Goal: Information Seeking & Learning: Learn about a topic

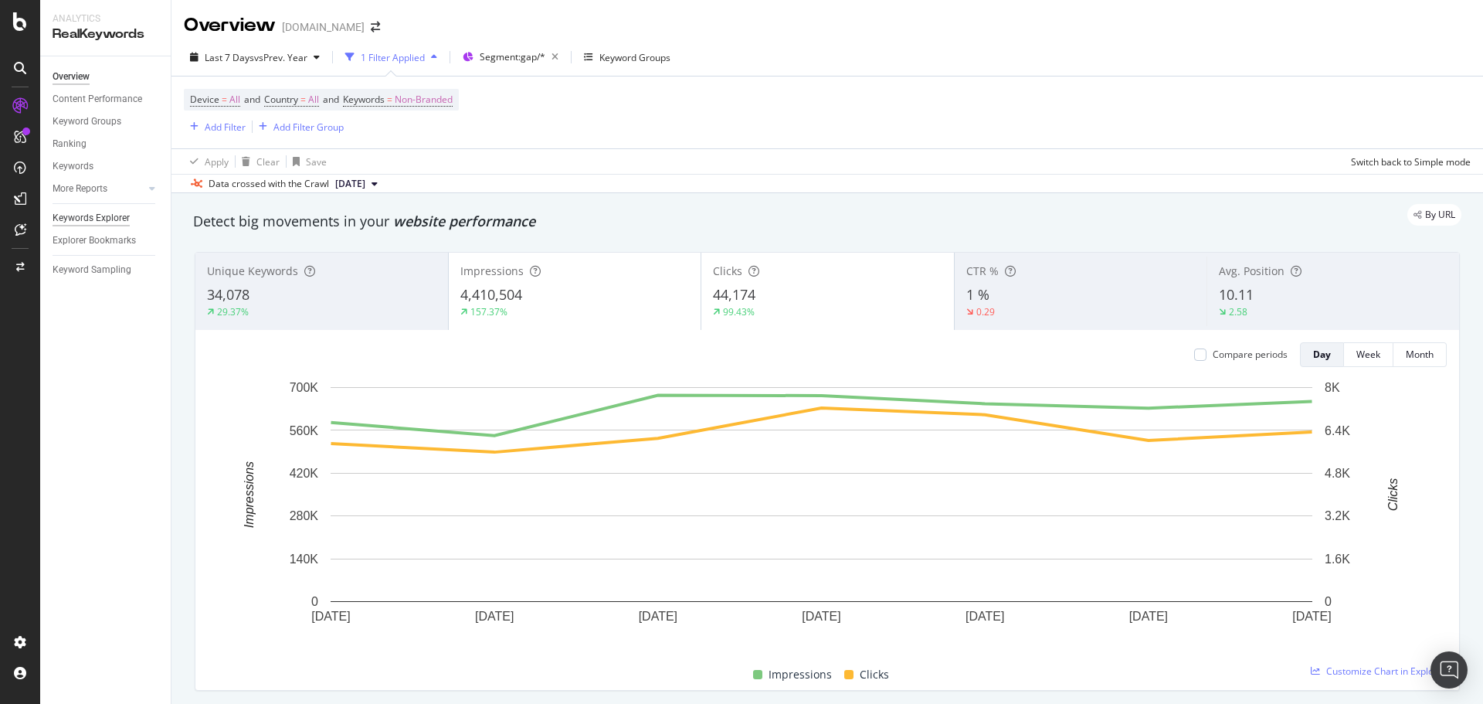
click at [109, 215] on div "Keywords Explorer" at bounding box center [91, 218] width 77 height 16
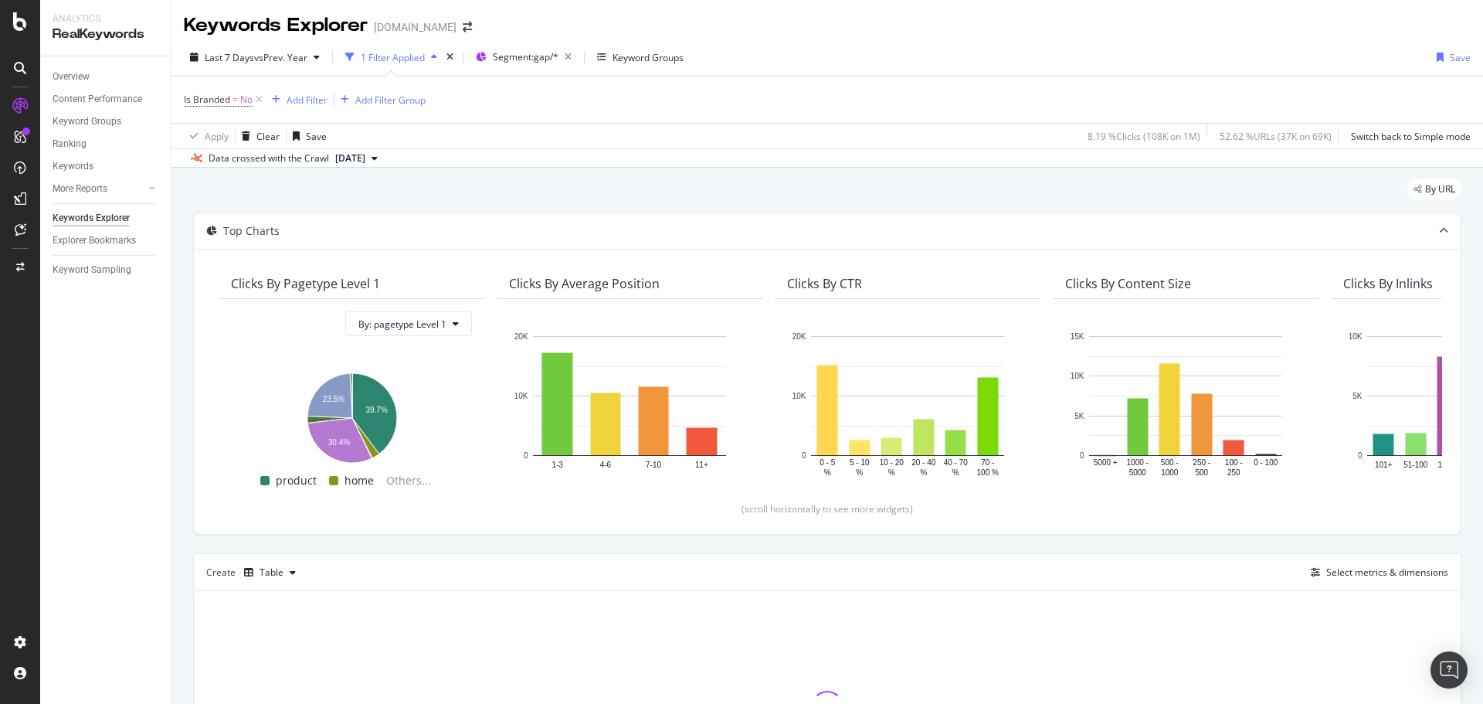
click at [260, 101] on icon at bounding box center [259, 99] width 13 height 15
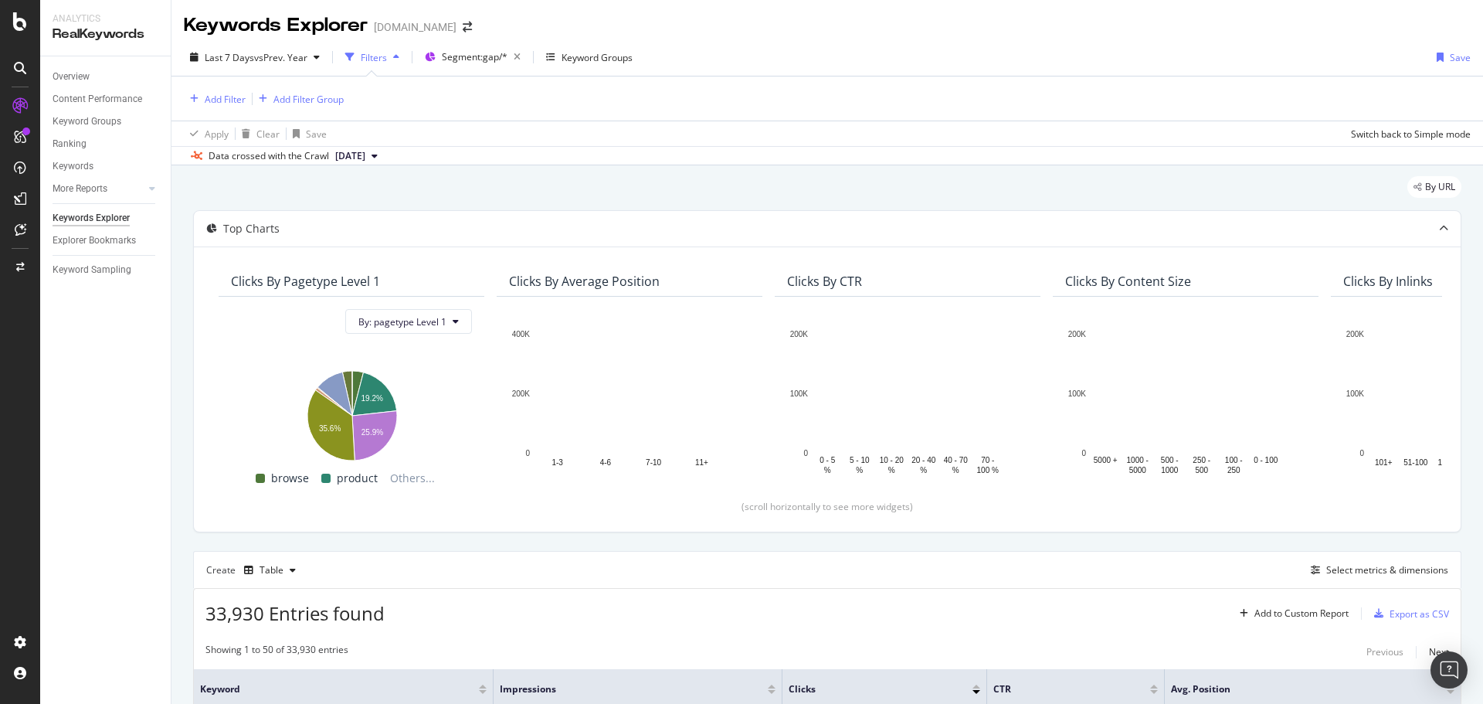
scroll to position [154, 0]
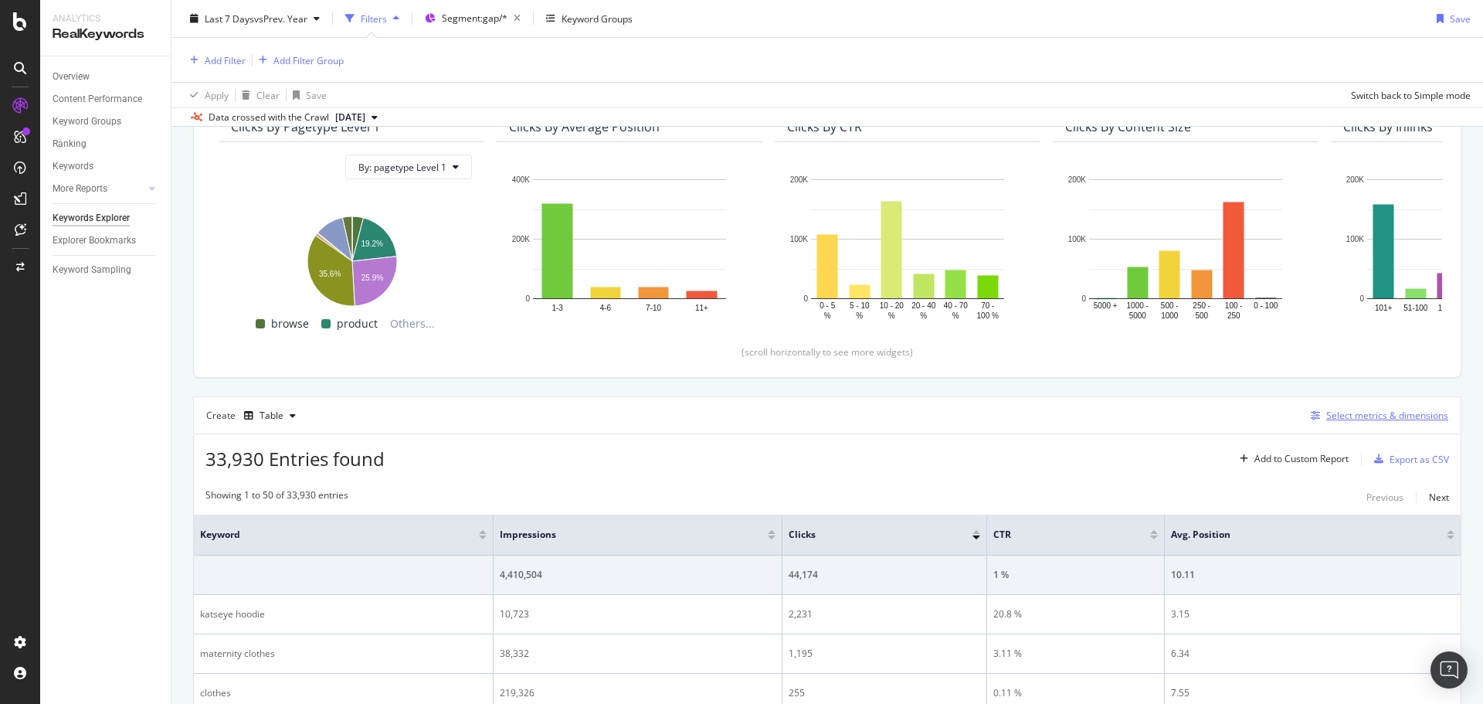
click at [1387, 424] on button "Select metrics & dimensions" at bounding box center [1377, 415] width 144 height 19
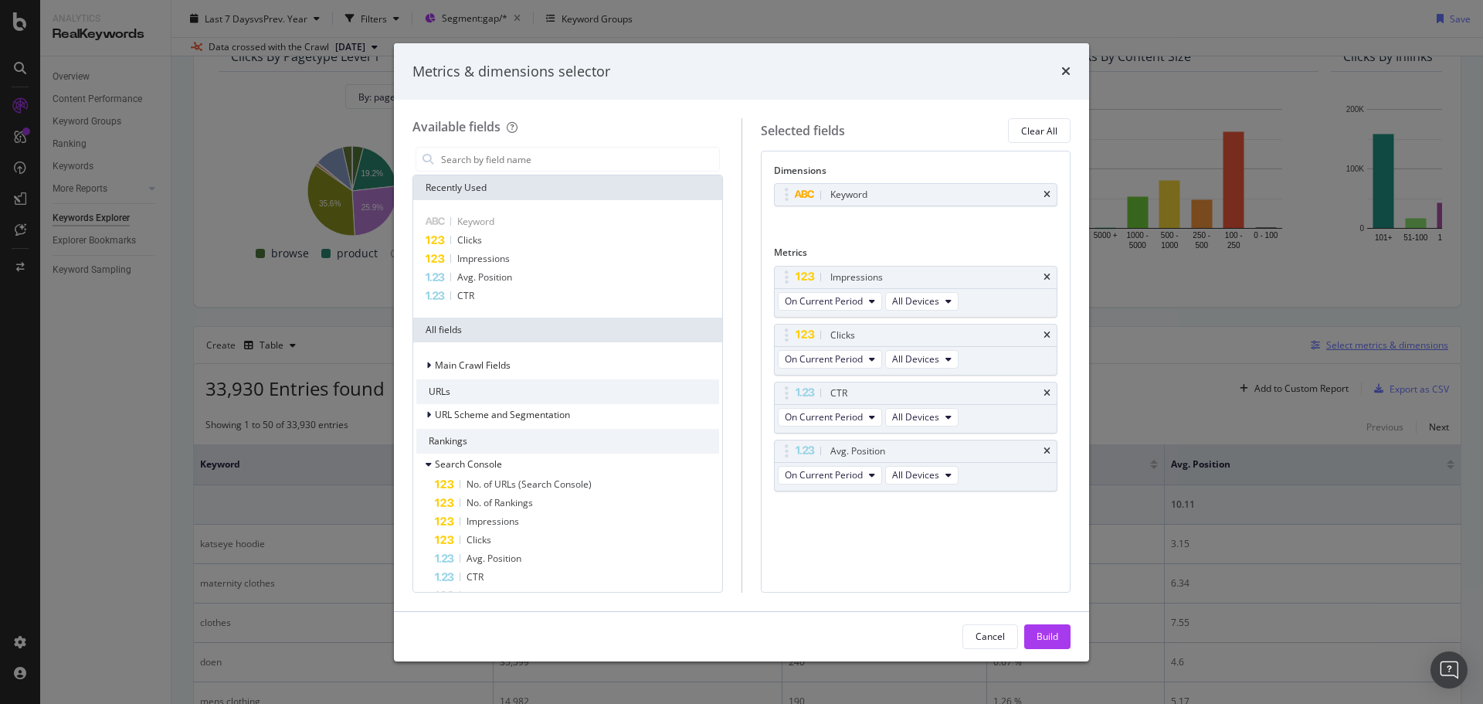
scroll to position [84, 0]
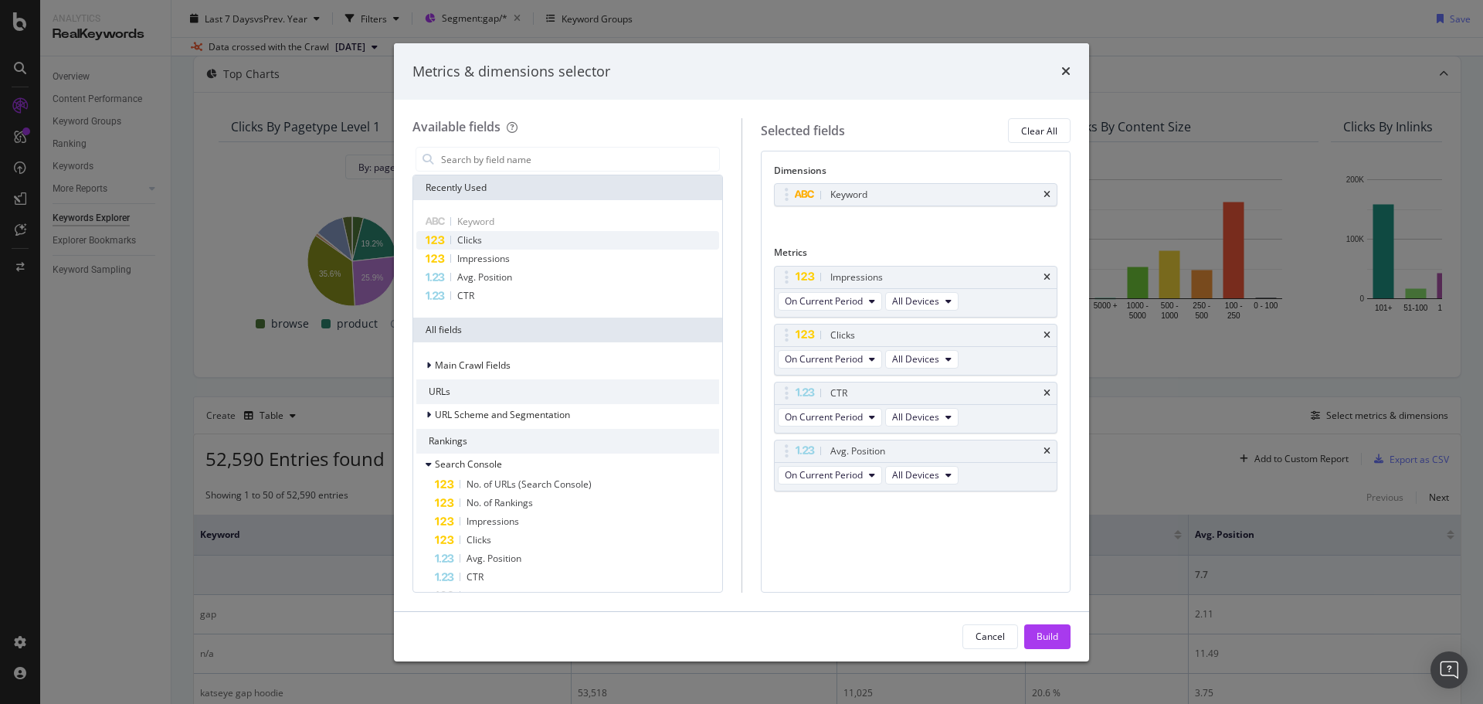
click at [538, 232] on div "Clicks" at bounding box center [567, 240] width 303 height 19
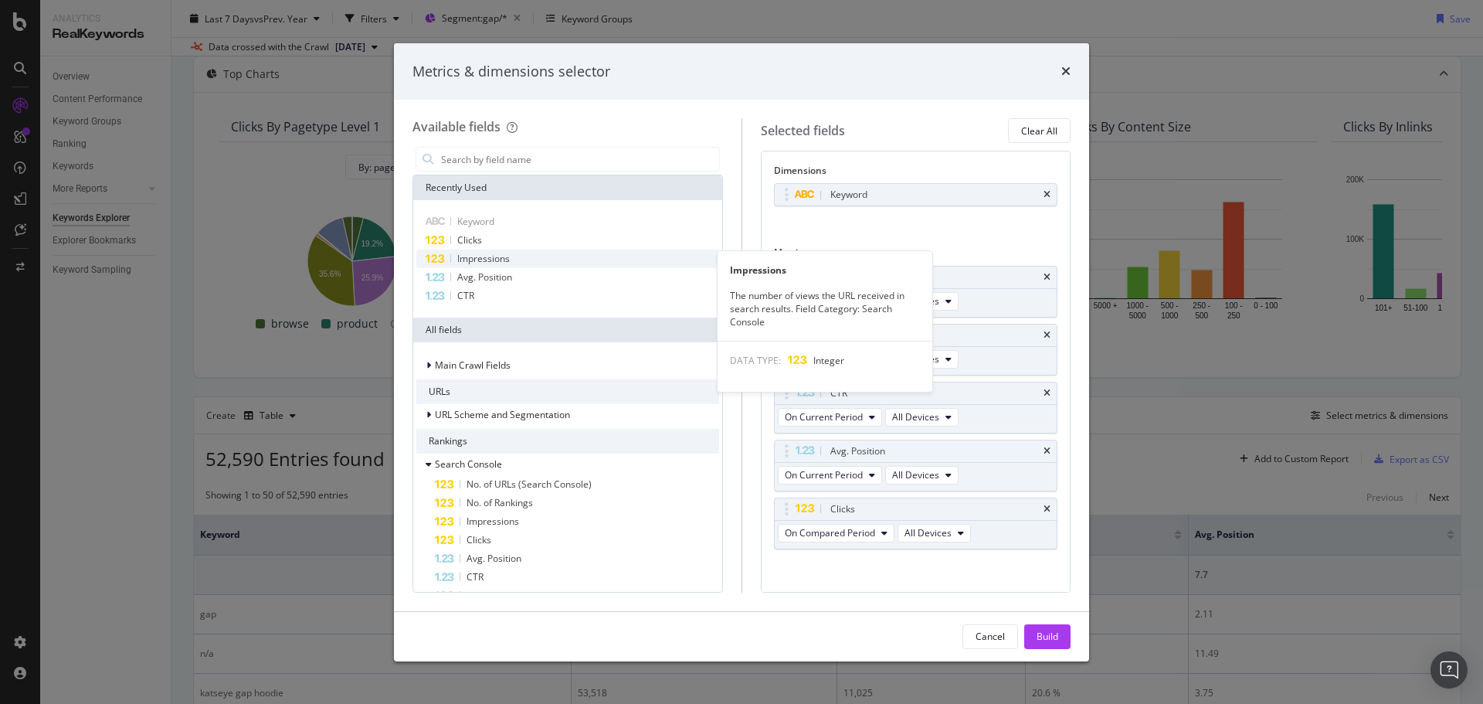
click at [526, 257] on div "Impressions" at bounding box center [567, 258] width 303 height 19
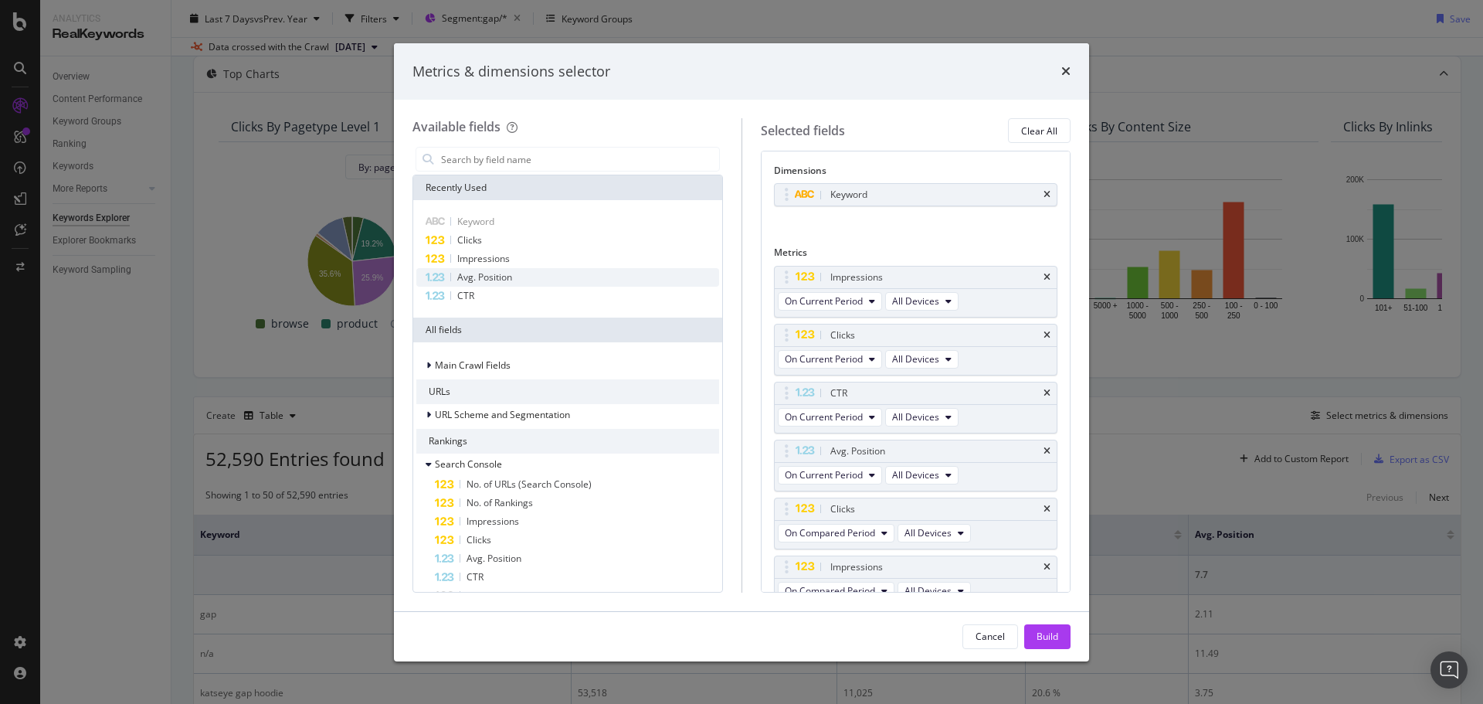
scroll to position [15, 0]
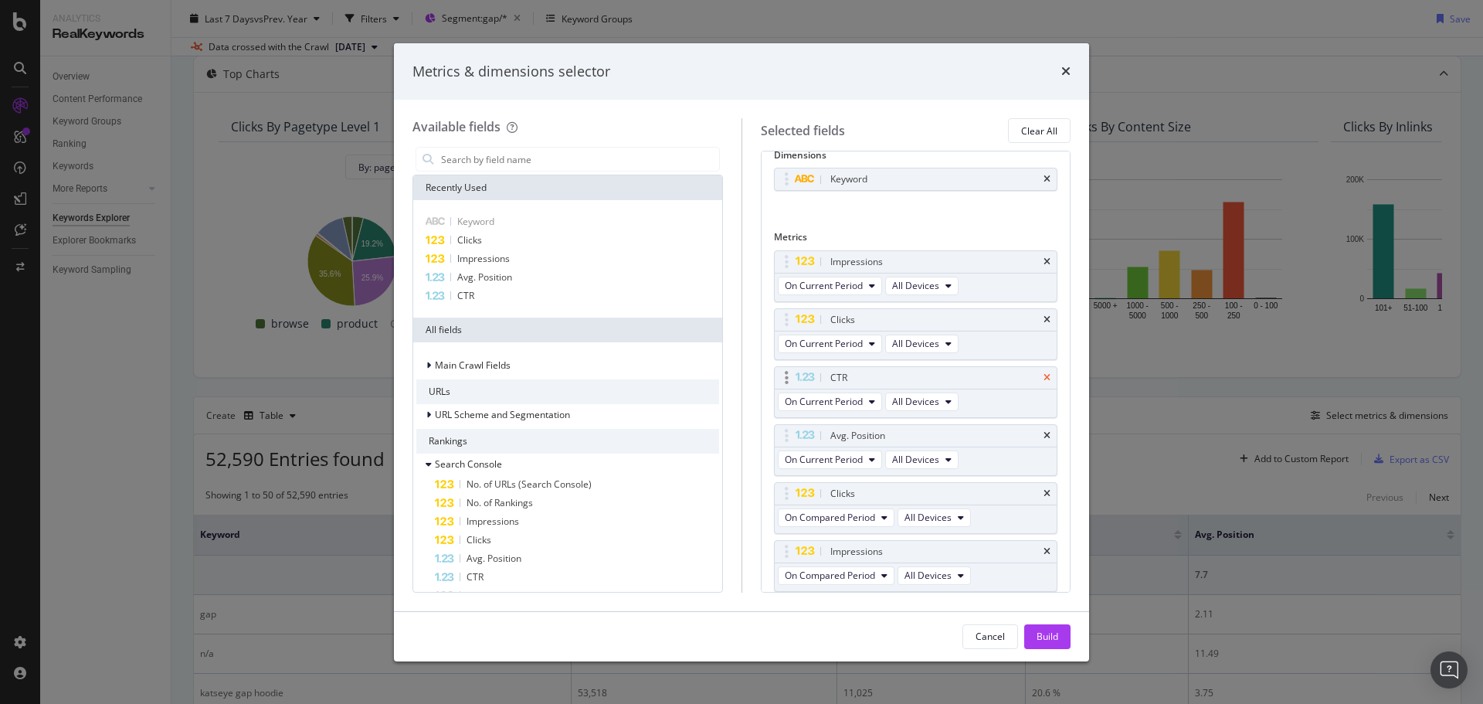
click at [1044, 378] on icon "times" at bounding box center [1047, 377] width 7 height 9
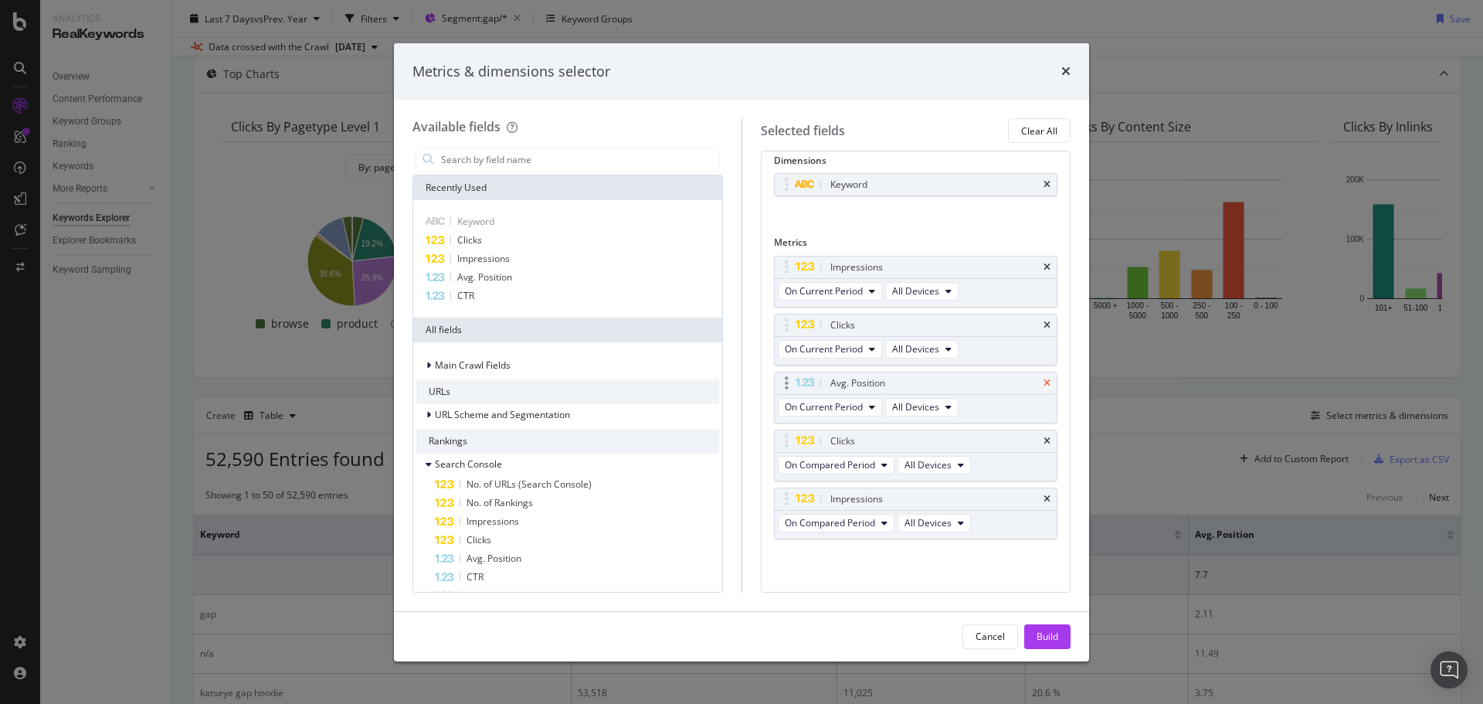
scroll to position [10, 0]
click at [1044, 385] on icon "times" at bounding box center [1047, 382] width 7 height 9
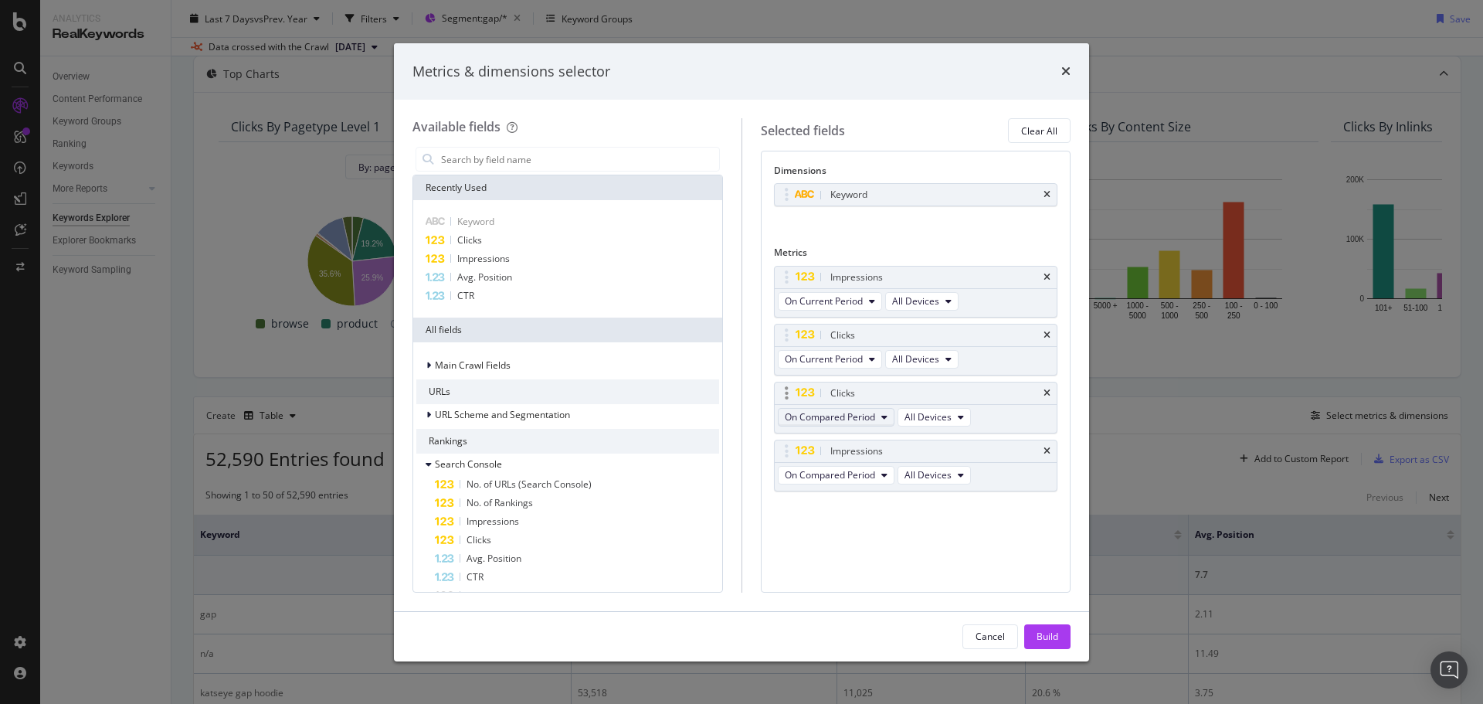
scroll to position [0, 0]
drag, startPoint x: 785, startPoint y: 447, endPoint x: 850, endPoint y: 353, distance: 114.9
click at [778, 329] on body "Analytics RealKeywords Overview Content Performance Keyword Groups Ranking Keyw…" at bounding box center [741, 352] width 1483 height 704
click at [861, 356] on span "On Compared Period" at bounding box center [830, 358] width 90 height 13
click at [922, 437] on span "Diff. between Periods - Percentage" at bounding box center [865, 444] width 149 height 14
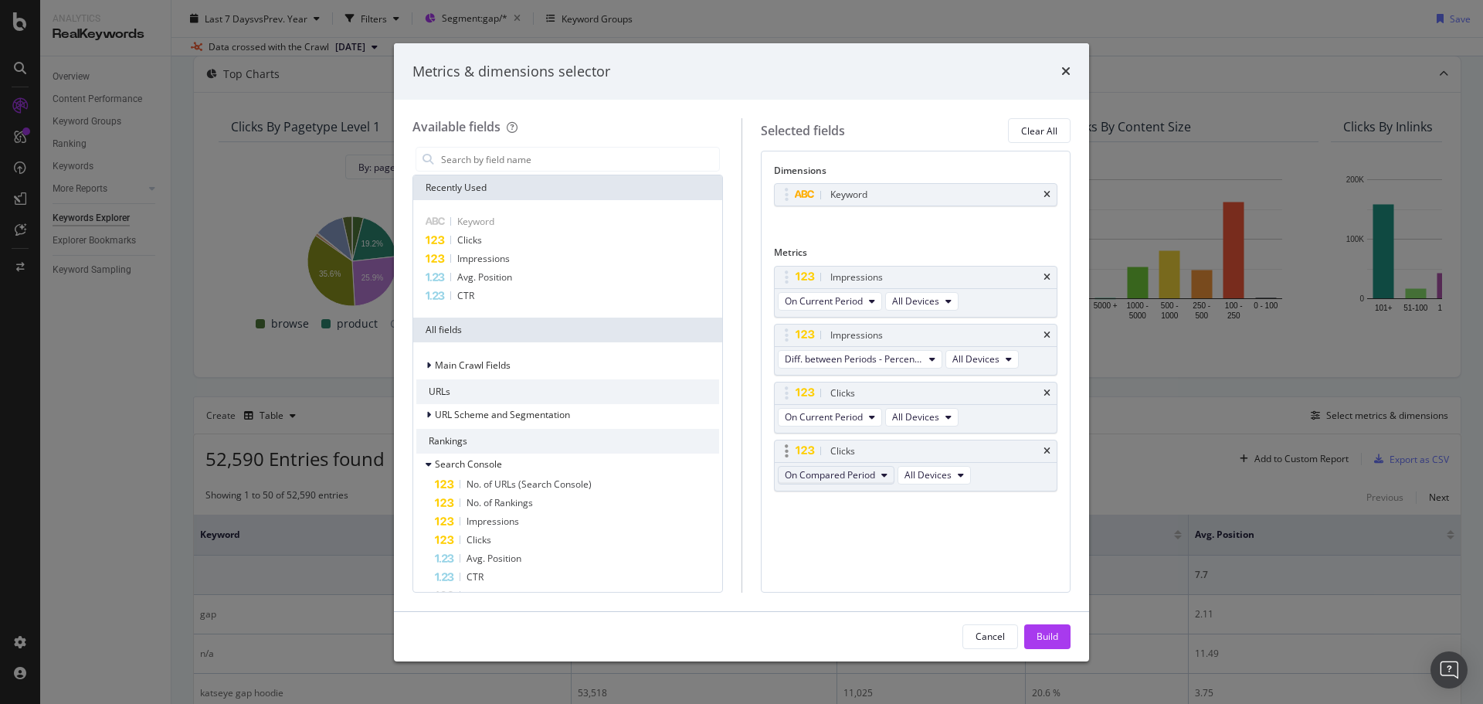
click at [803, 473] on span "On Compared Period" at bounding box center [830, 474] width 90 height 13
click at [894, 548] on div "Diff. between Periods - Percentage" at bounding box center [866, 559] width 174 height 22
click at [528, 158] on input "modal" at bounding box center [580, 159] width 280 height 23
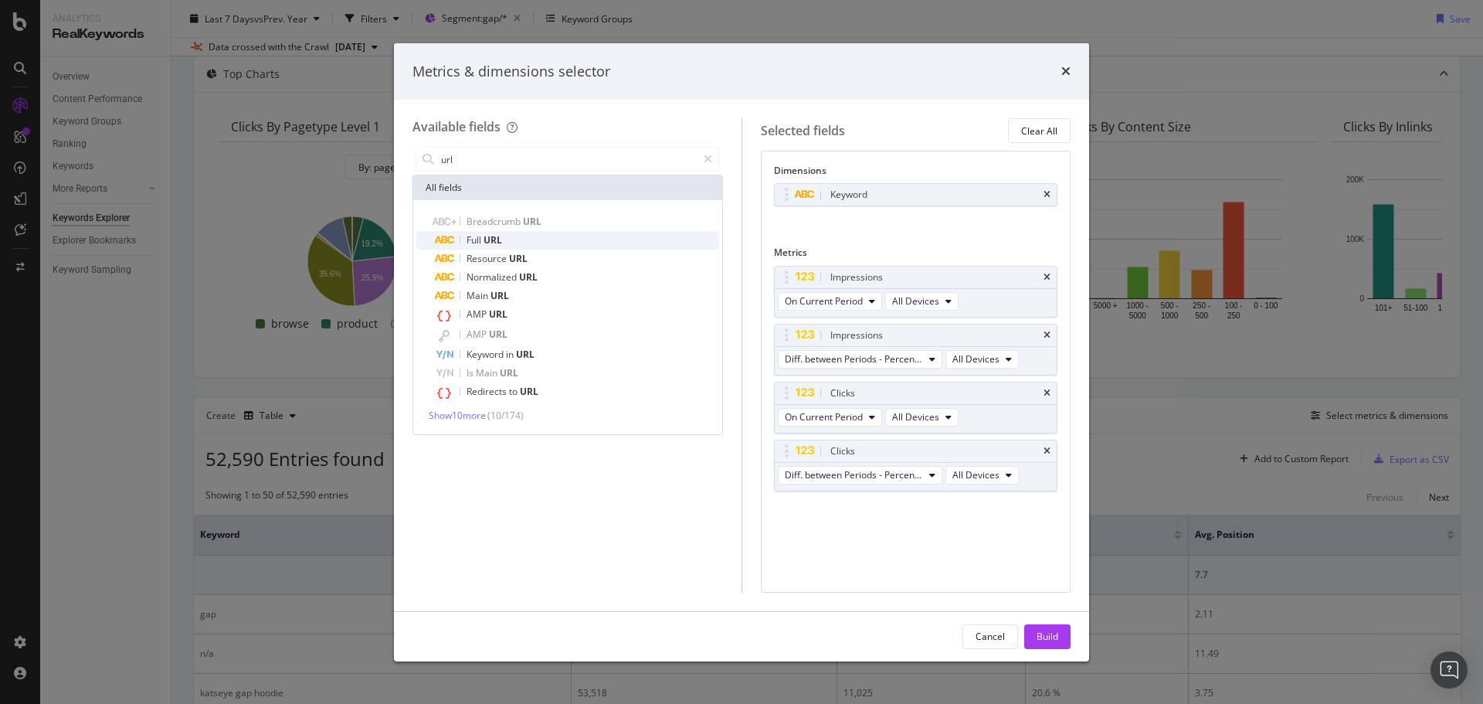
click at [484, 236] on span "URL" at bounding box center [493, 239] width 19 height 13
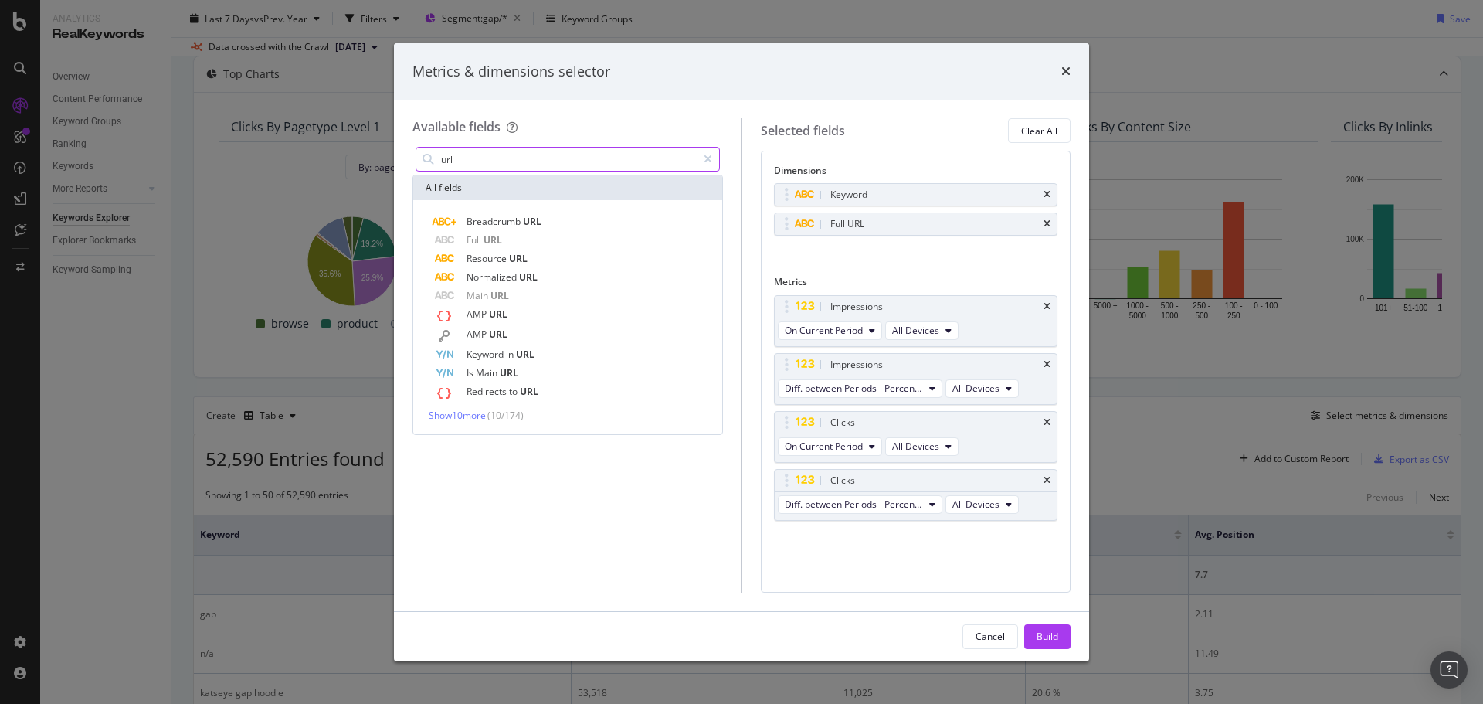
click at [480, 156] on input "url" at bounding box center [568, 159] width 257 height 23
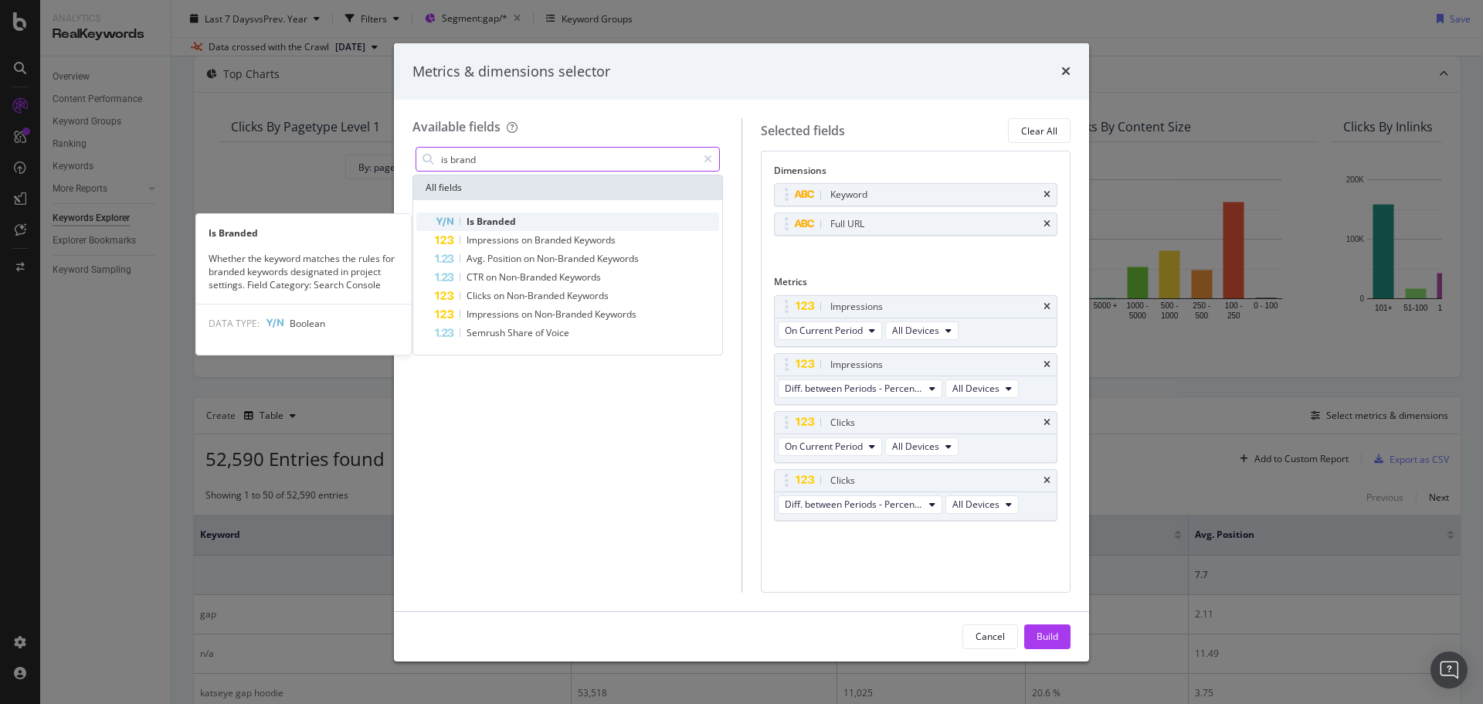
type input "is brand"
click at [499, 217] on span "Branded" at bounding box center [496, 221] width 39 height 13
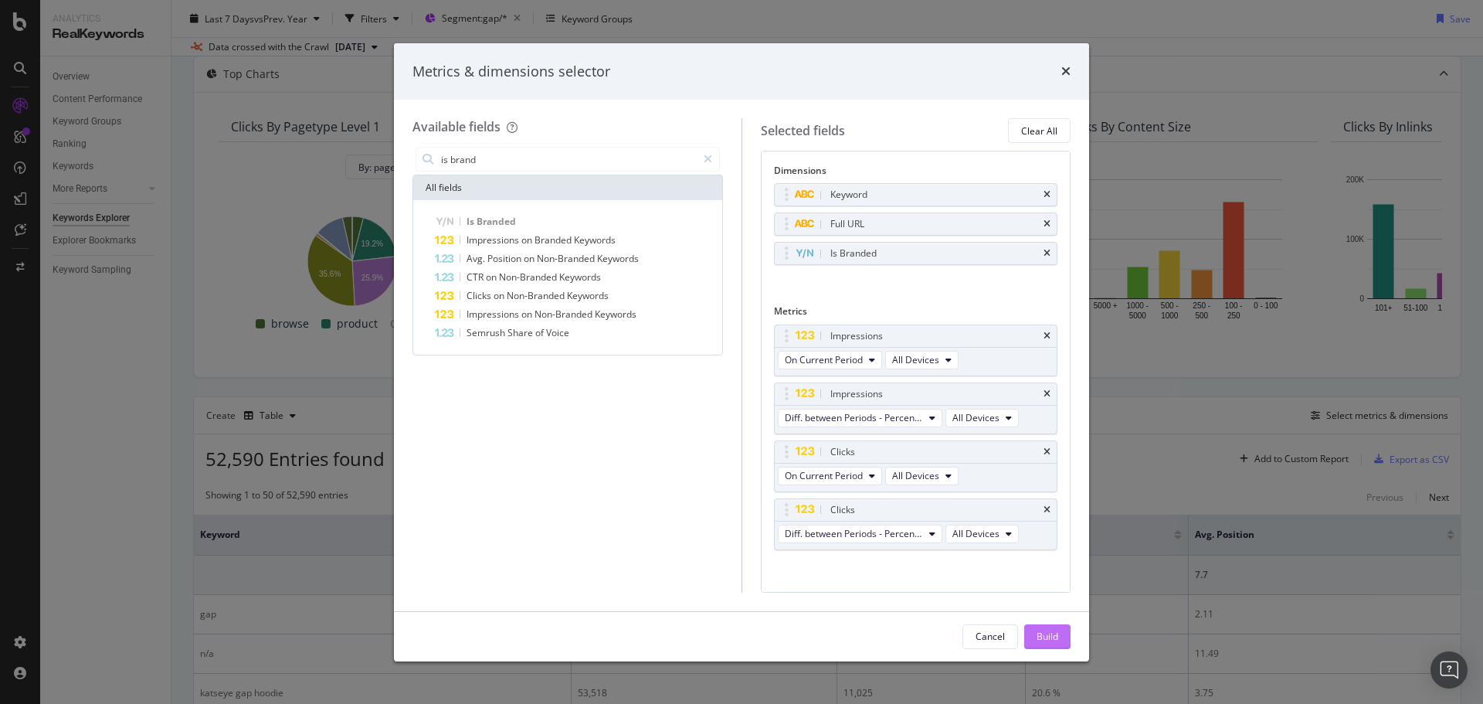
click at [1042, 634] on div "Build" at bounding box center [1048, 636] width 22 height 13
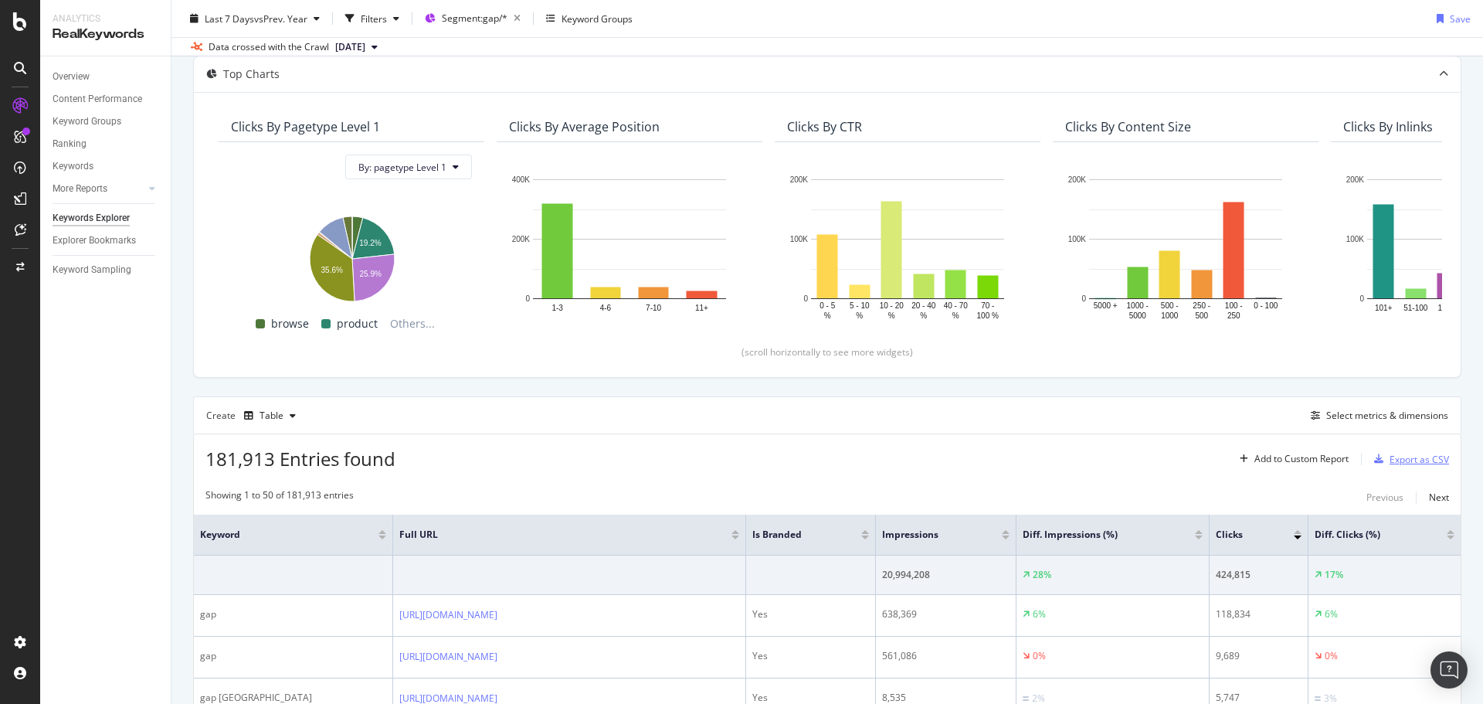
click at [1390, 457] on div "Export as CSV" at bounding box center [1419, 459] width 59 height 13
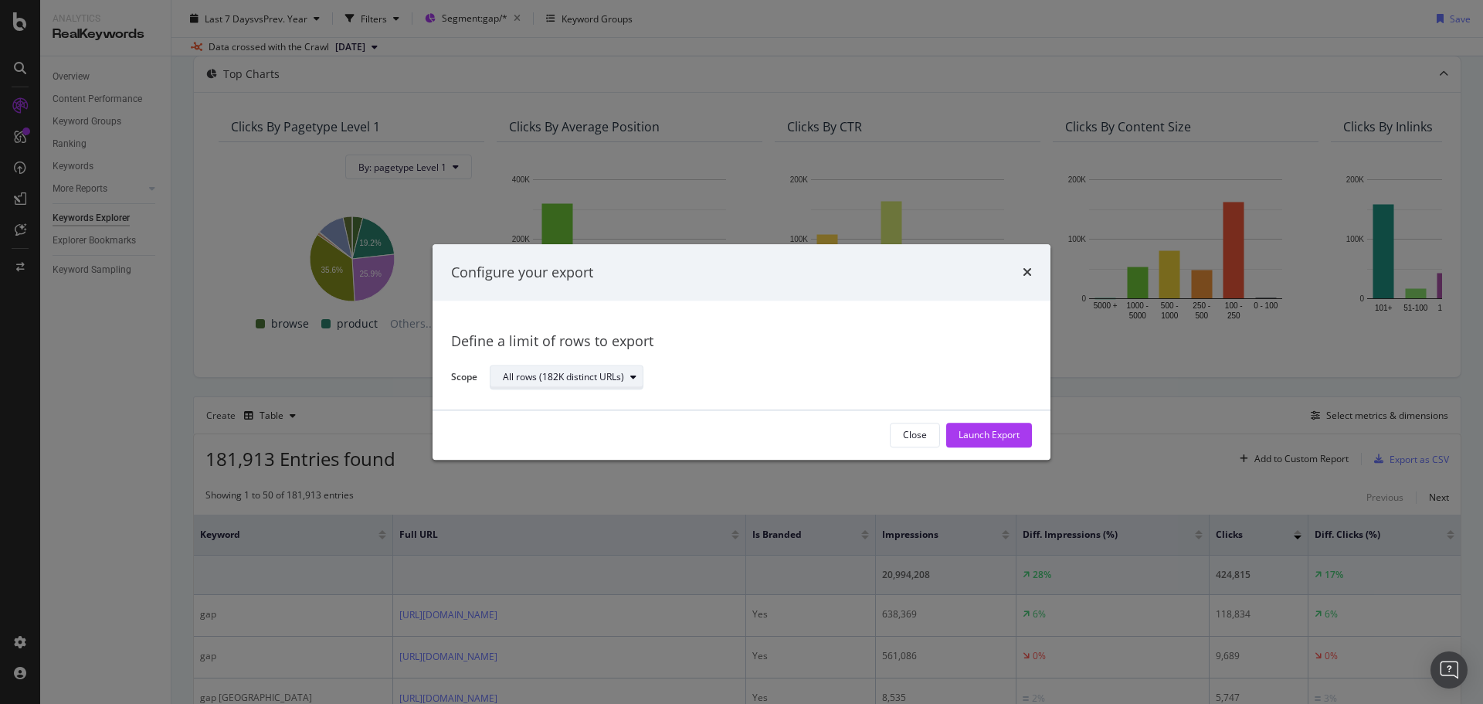
click at [585, 381] on div "All rows (182K distinct URLs)" at bounding box center [563, 377] width 121 height 9
click at [576, 418] on div "All rows (182K distinct URLs) Define a limit" at bounding box center [574, 416] width 155 height 45
click at [575, 431] on div "Define a limit" at bounding box center [574, 428] width 155 height 19
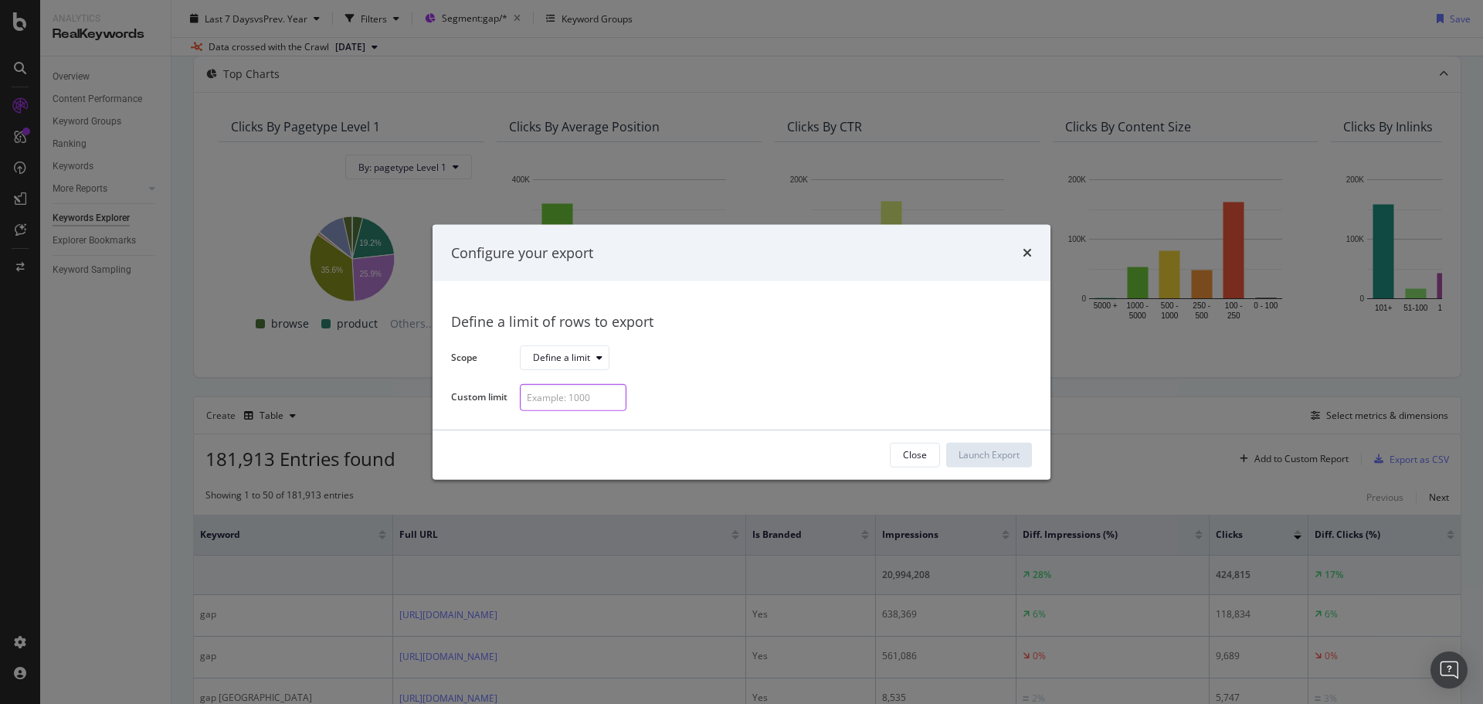
click at [582, 399] on input "modal" at bounding box center [573, 397] width 107 height 27
type input "3"
type input "300"
click at [1026, 455] on button "Launch Export" at bounding box center [989, 455] width 86 height 25
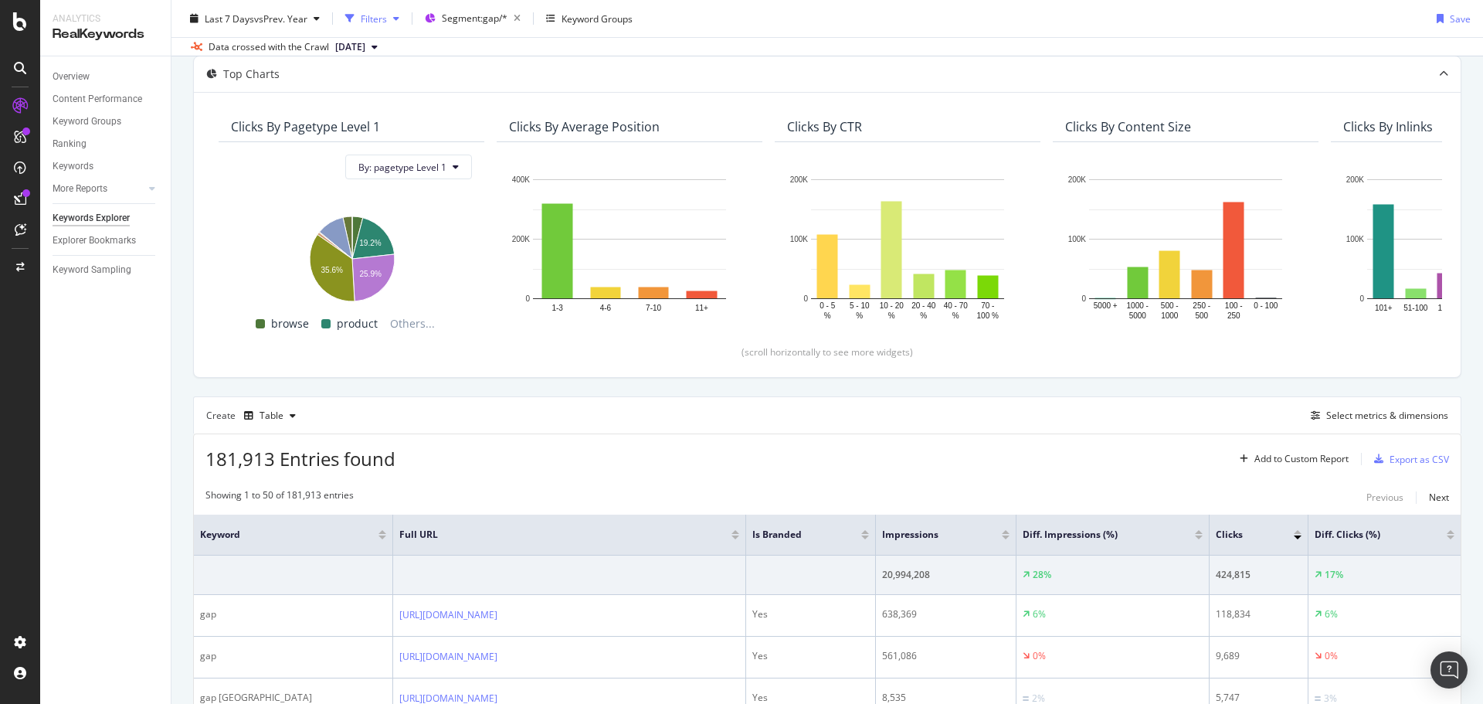
click at [369, 13] on div "Filters" at bounding box center [374, 18] width 26 height 13
click at [214, 63] on div "Add Filter" at bounding box center [225, 59] width 41 height 13
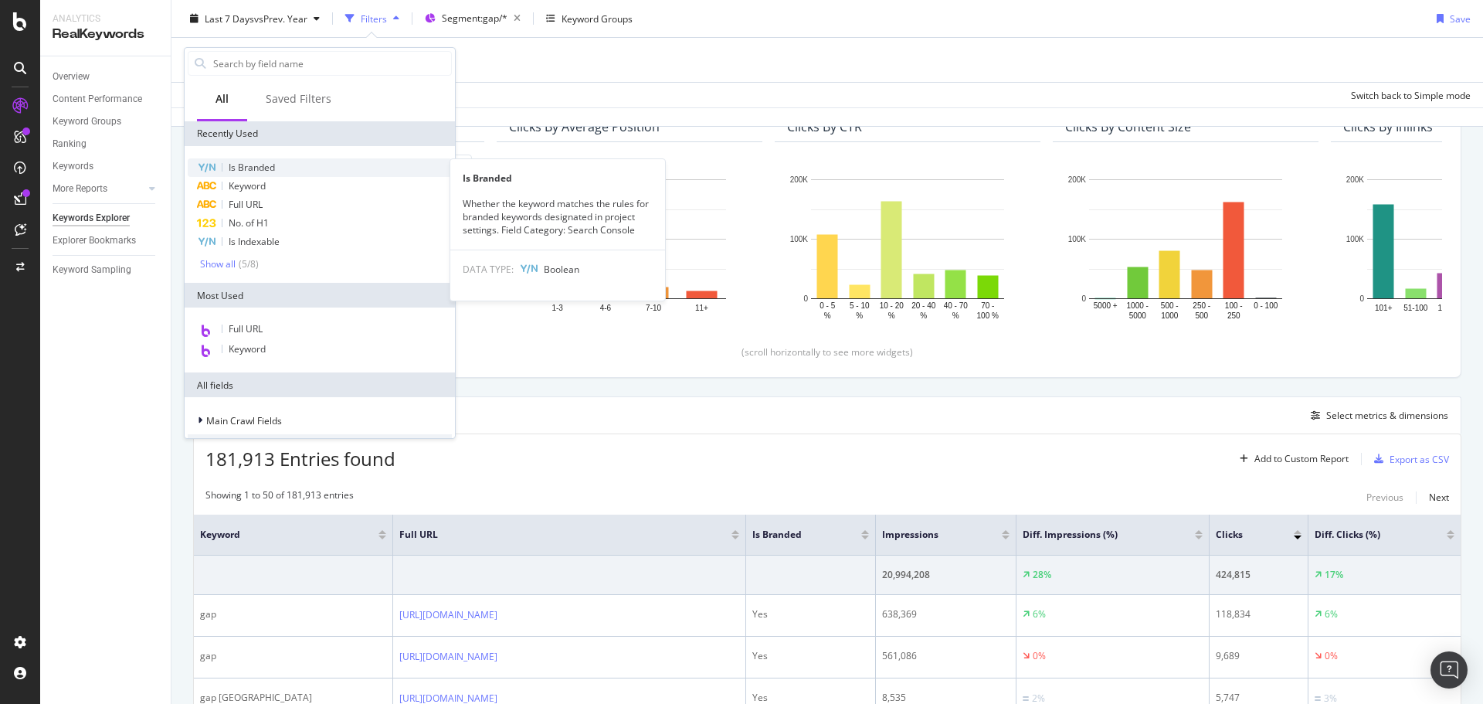
click at [280, 164] on div "Is Branded" at bounding box center [320, 167] width 264 height 19
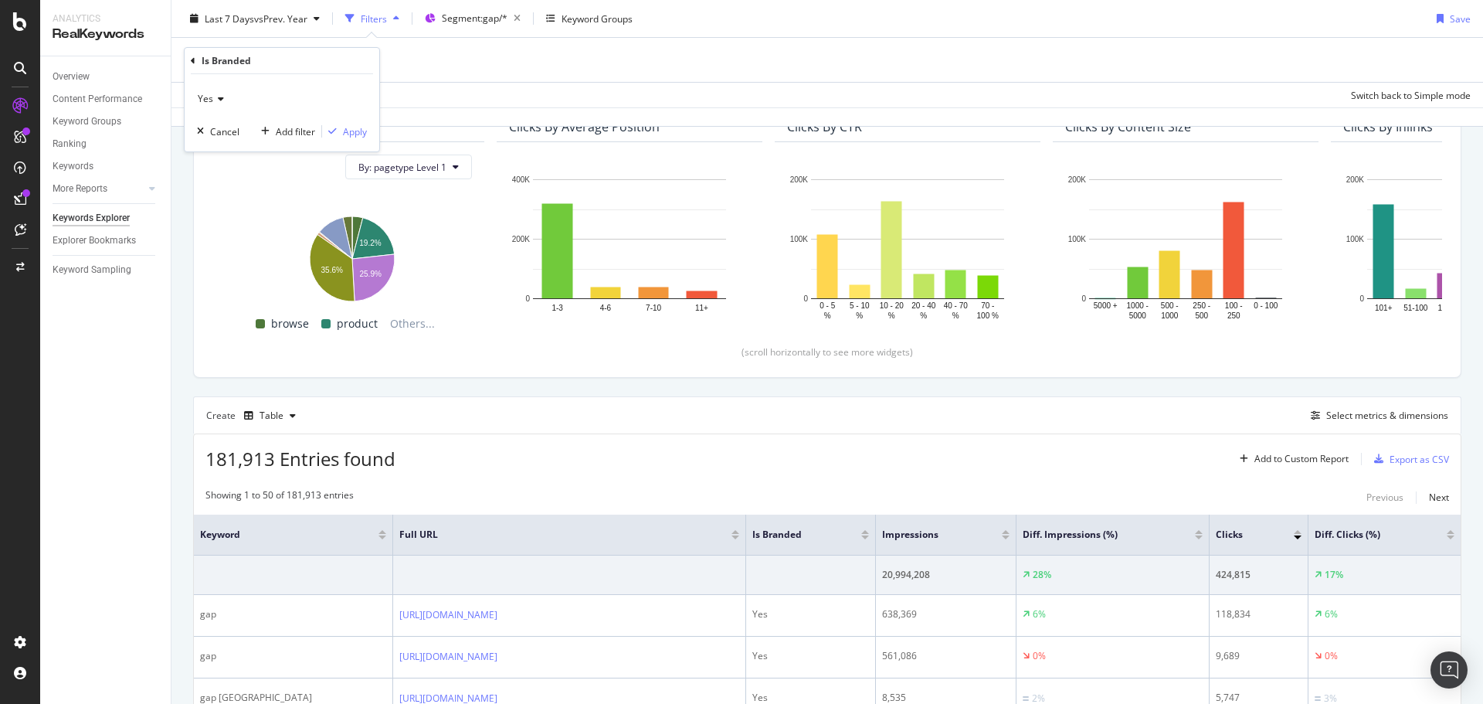
click at [212, 99] on span "Yes" at bounding box center [205, 98] width 15 height 13
click at [238, 156] on div "No" at bounding box center [283, 151] width 165 height 20
click at [338, 134] on div "button" at bounding box center [332, 131] width 21 height 9
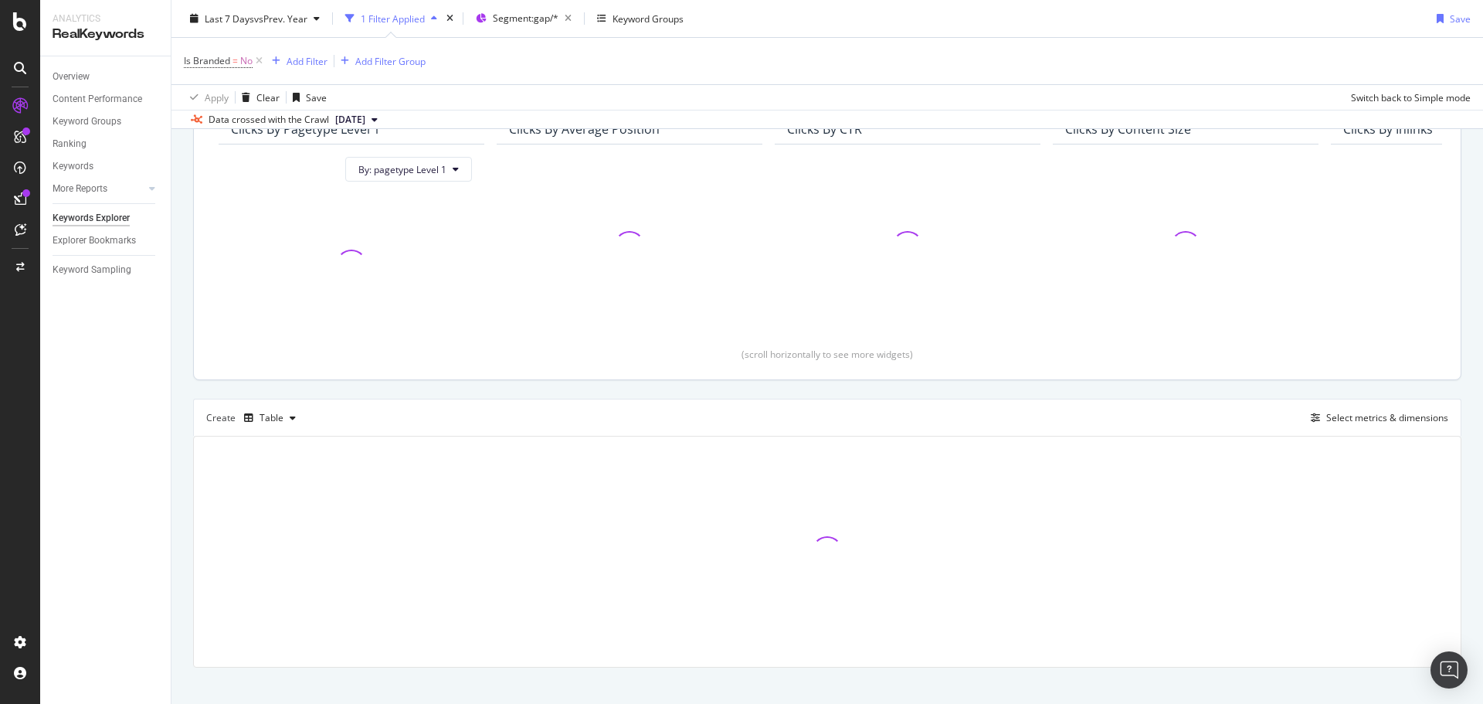
scroll to position [157, 0]
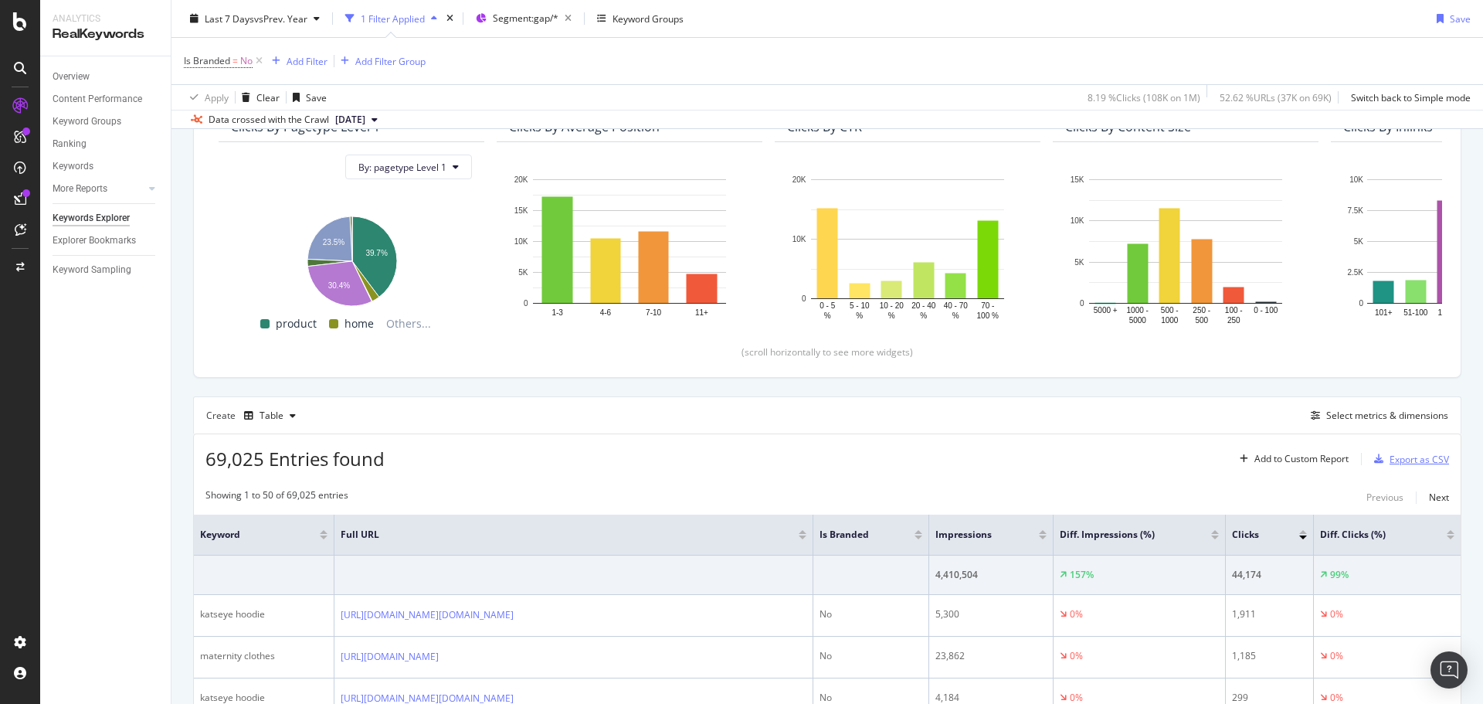
click at [1425, 459] on div "Export as CSV" at bounding box center [1419, 459] width 59 height 13
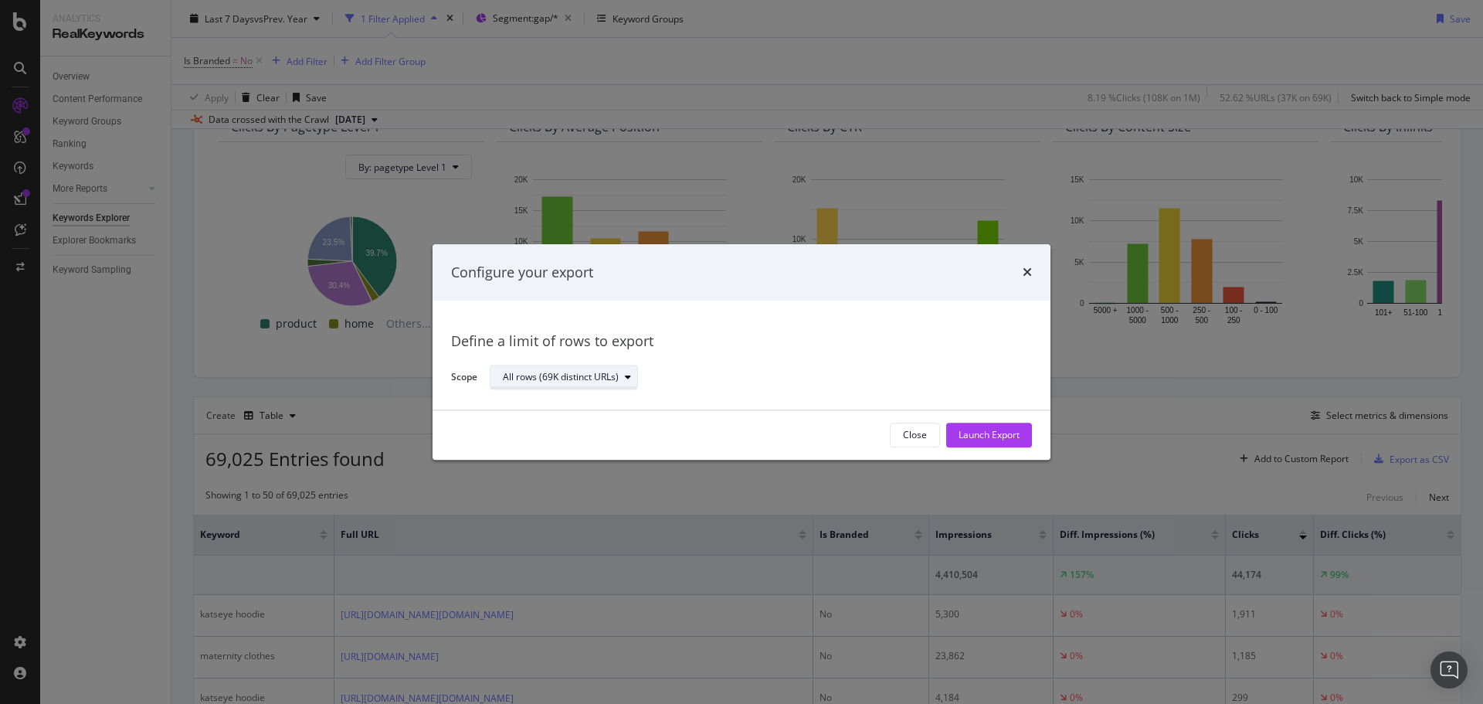
click at [560, 382] on div "All rows (69K distinct URLs)" at bounding box center [561, 377] width 116 height 9
click at [565, 422] on div "Define a limit" at bounding box center [572, 428] width 150 height 19
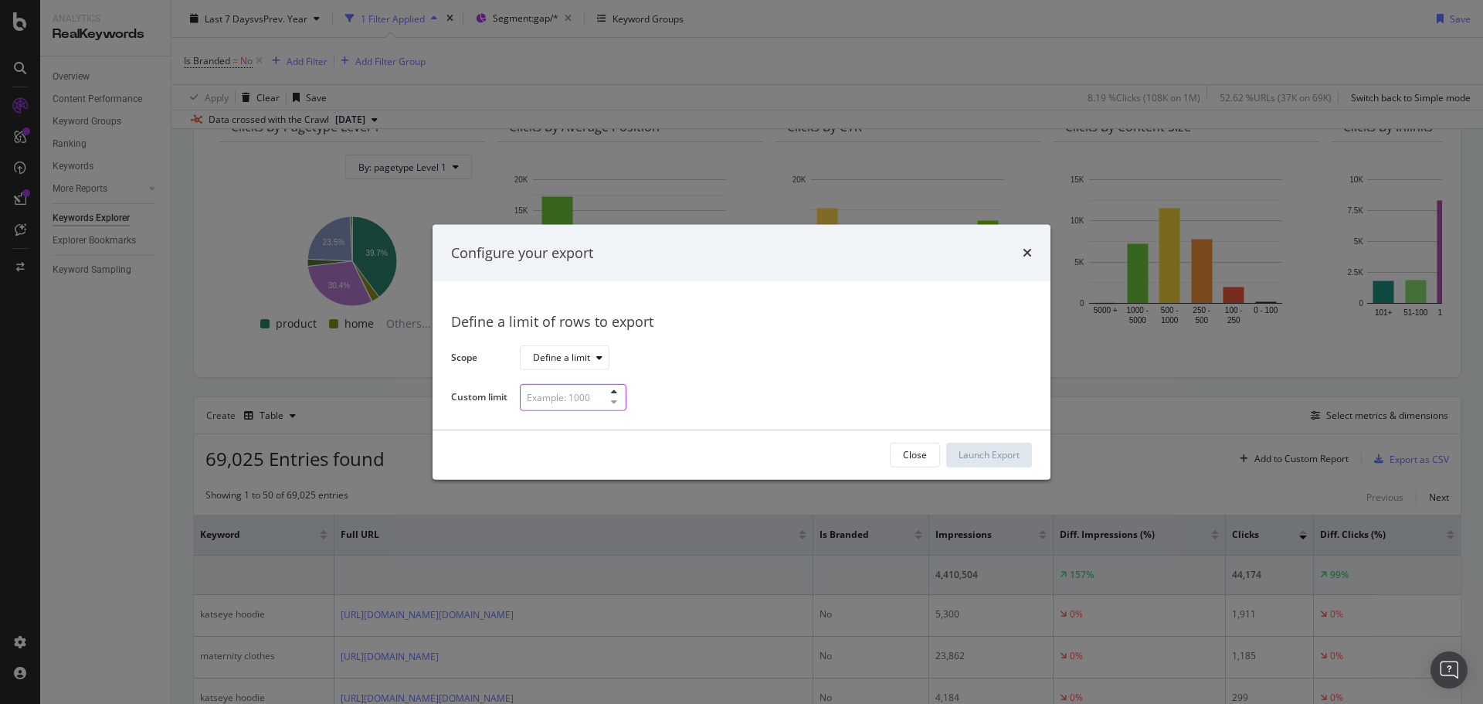
click at [572, 393] on input "modal" at bounding box center [573, 397] width 107 height 27
type input "300"
click at [1000, 460] on div "Launch Export" at bounding box center [989, 454] width 61 height 13
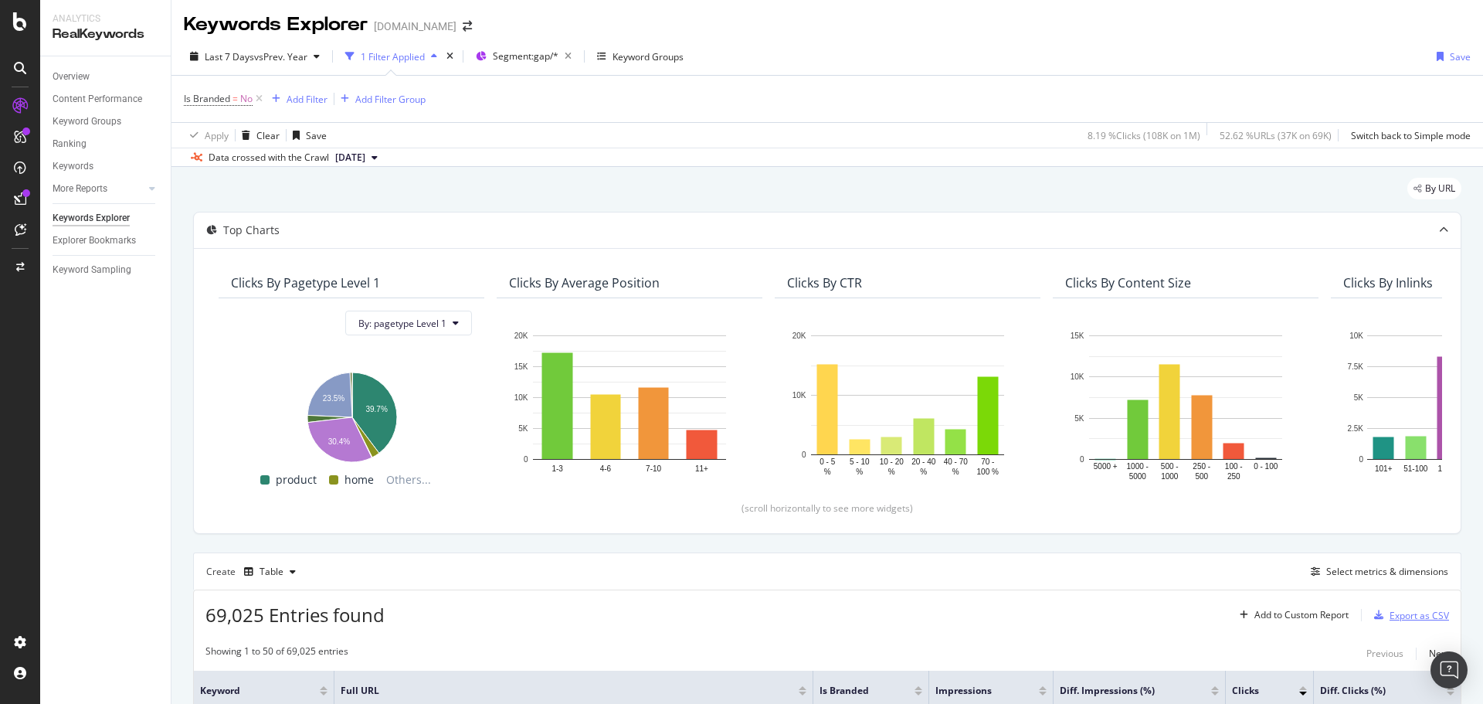
scroll to position [0, 0]
click at [423, 25] on div "Keywords Explorer [DOMAIN_NAME]" at bounding box center [336, 25] width 304 height 26
click at [463, 26] on icon "arrow-right-arrow-left" at bounding box center [467, 27] width 9 height 11
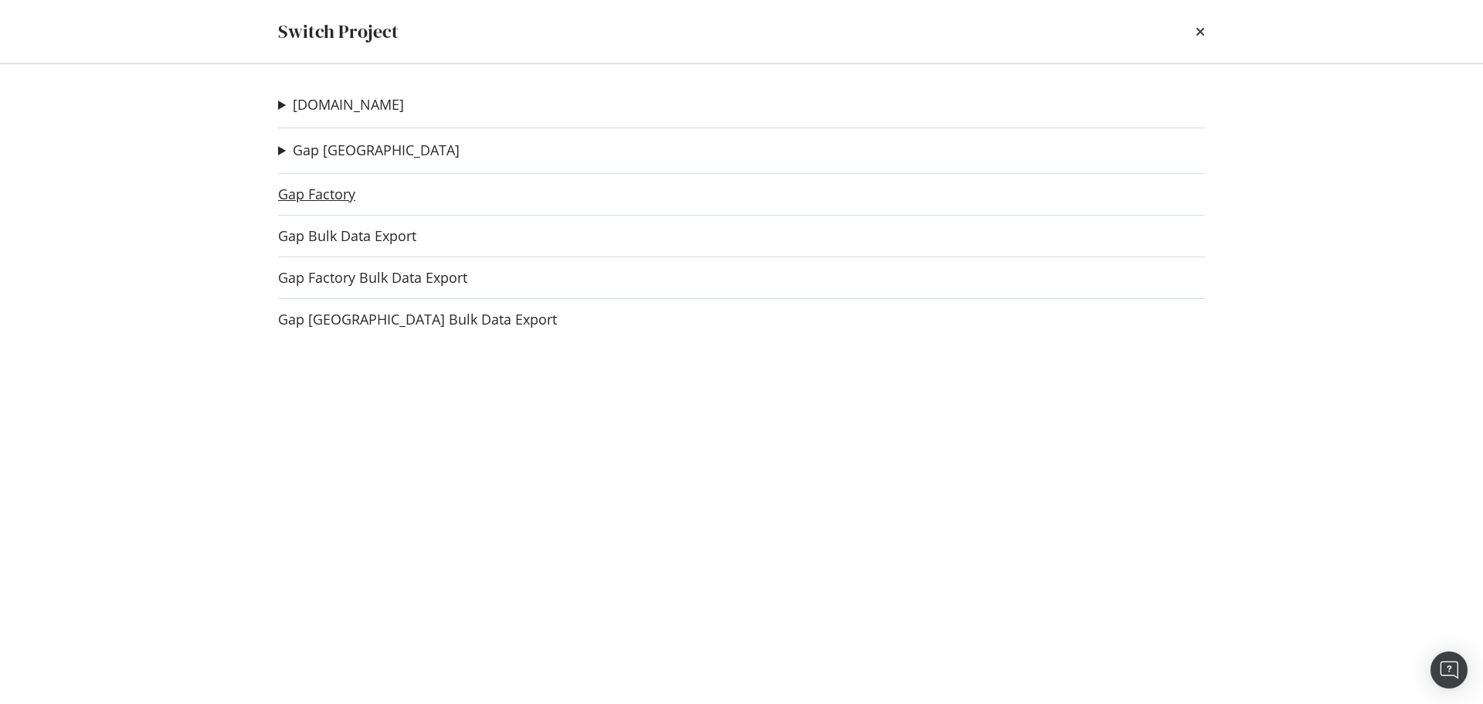
click at [338, 197] on link "Gap Factory" at bounding box center [316, 194] width 77 height 16
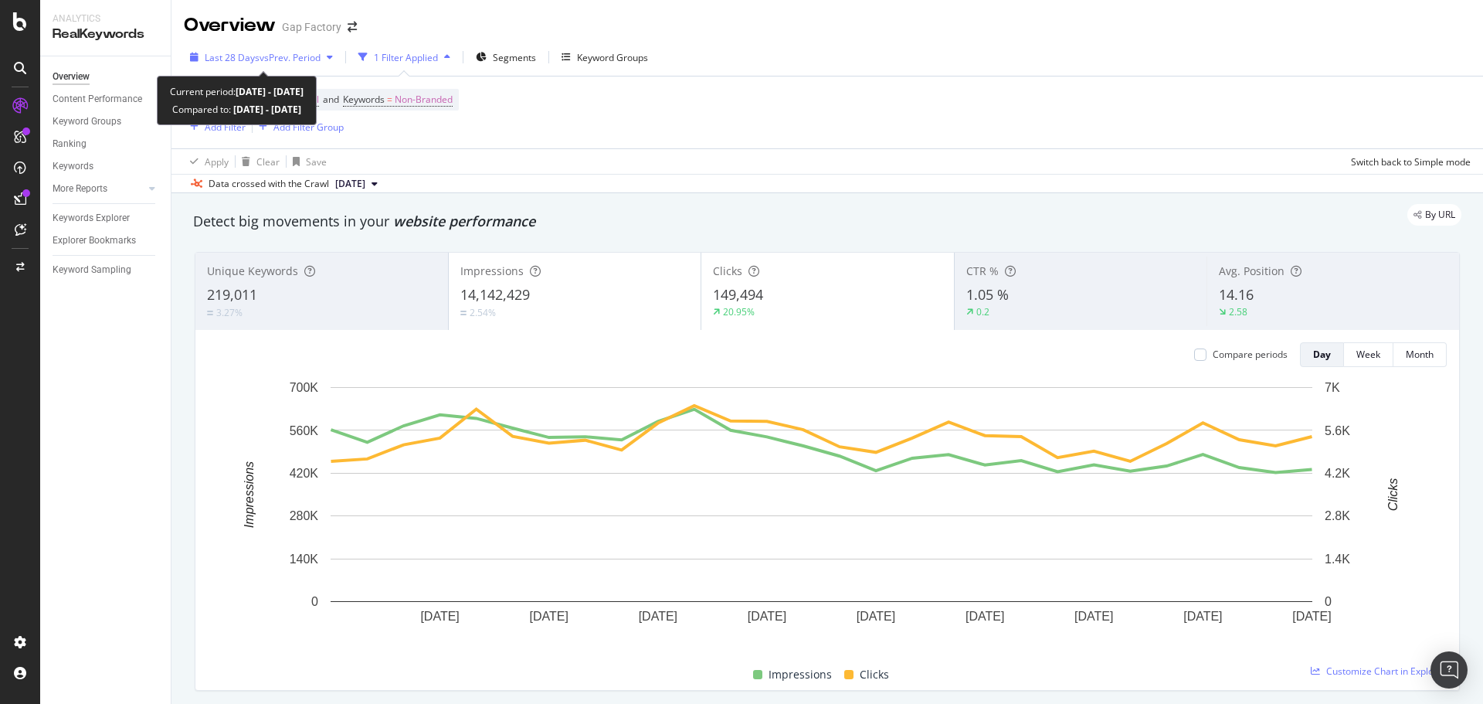
click at [292, 56] on span "vs Prev. Period" at bounding box center [290, 57] width 61 height 13
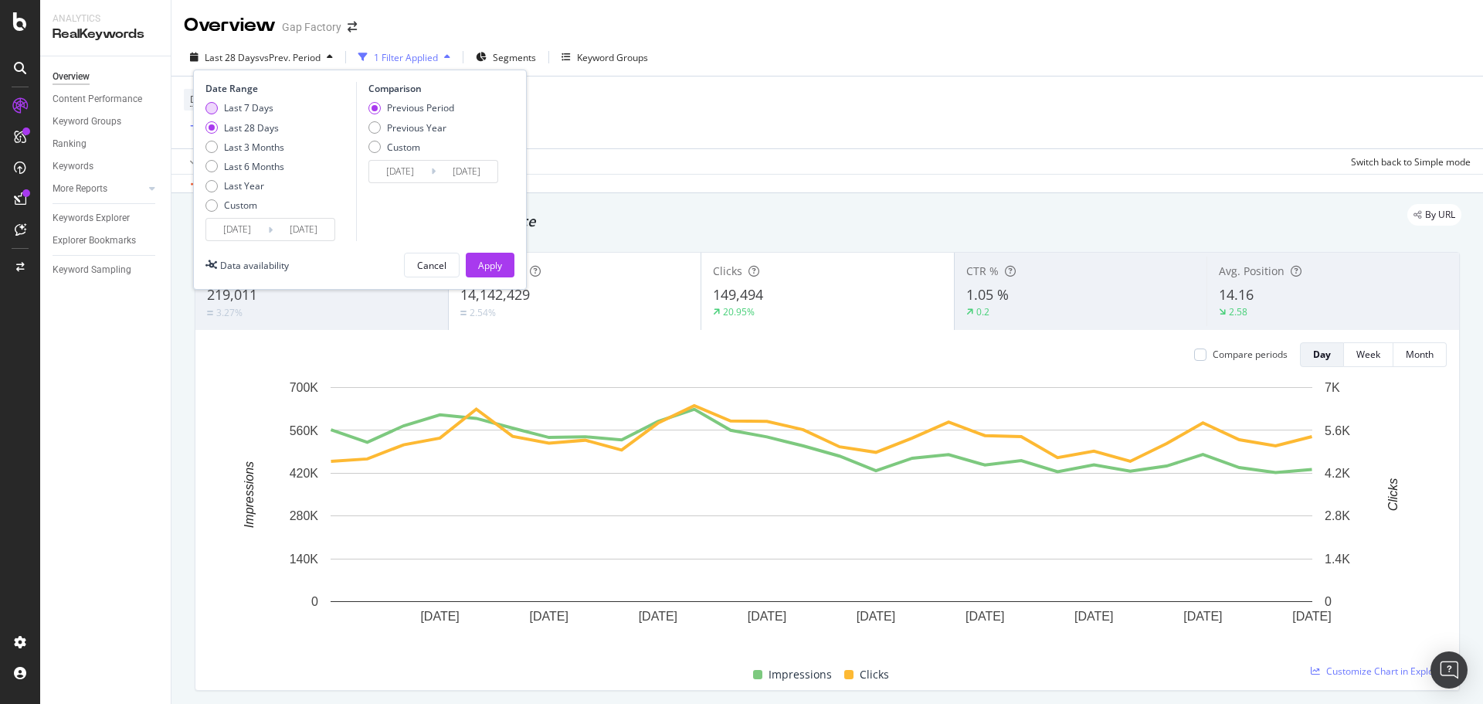
click at [266, 102] on div "Last 7 Days" at bounding box center [248, 107] width 49 height 13
type input "[DATE]"
click at [426, 134] on div "Previous Period Previous Year Custom" at bounding box center [411, 130] width 86 height 58
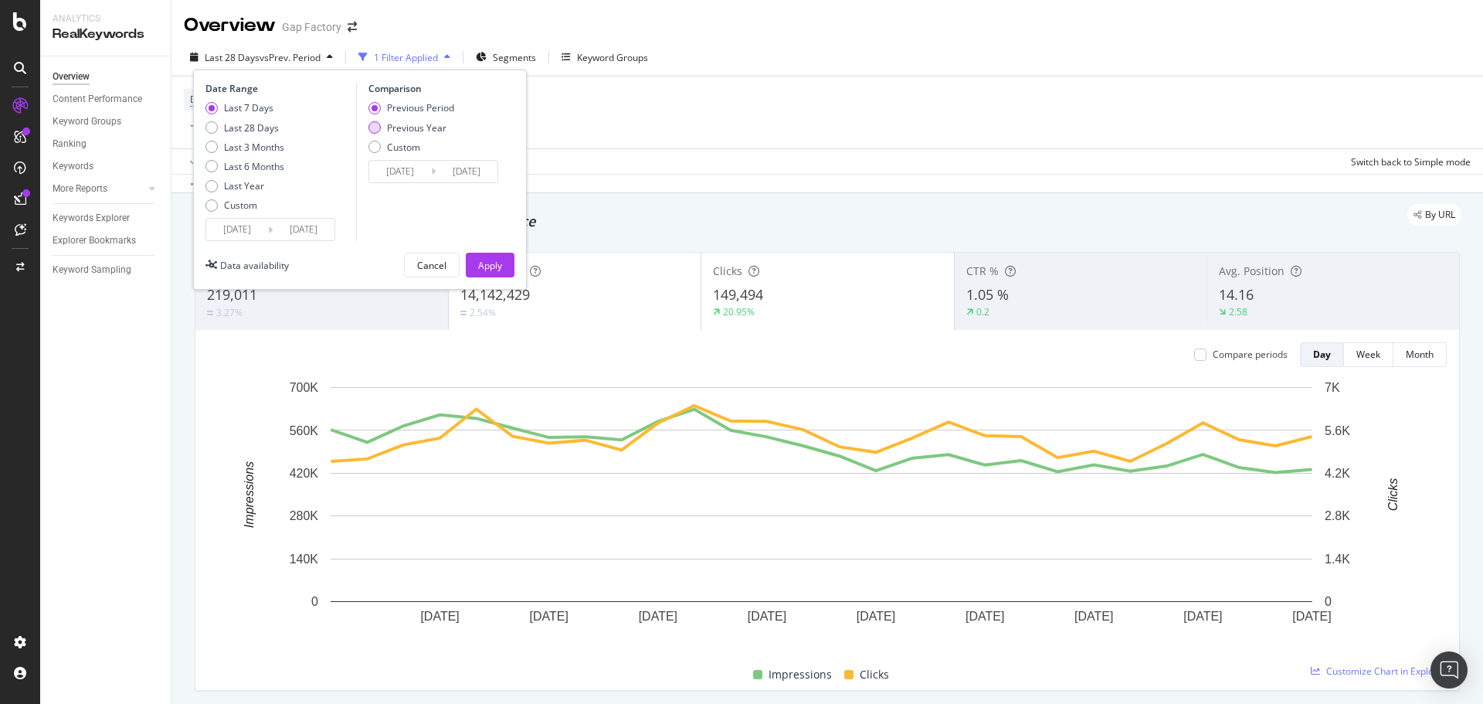
click at [428, 127] on div "Previous Year" at bounding box center [416, 127] width 59 height 13
type input "[DATE]"
click at [482, 259] on div "Apply" at bounding box center [490, 265] width 24 height 13
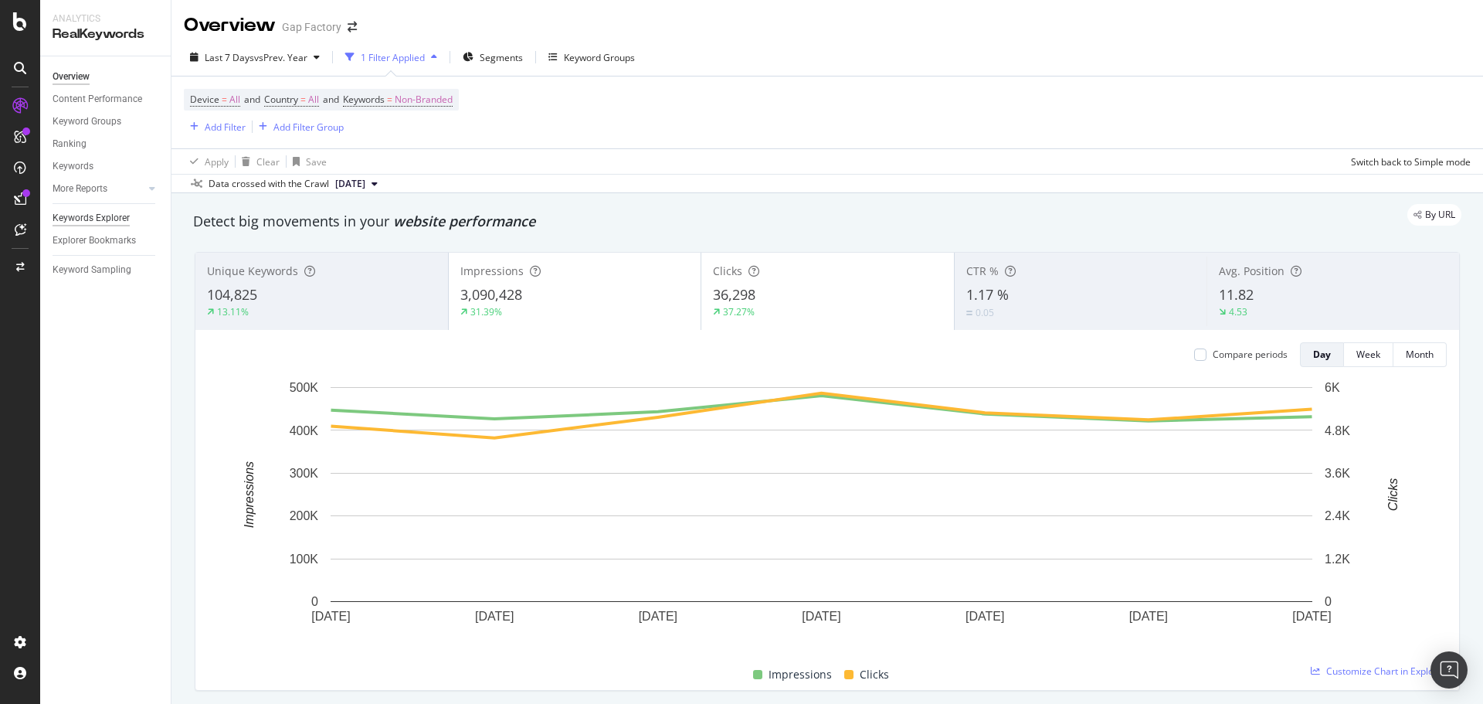
click at [123, 218] on div "Keywords Explorer" at bounding box center [91, 218] width 77 height 16
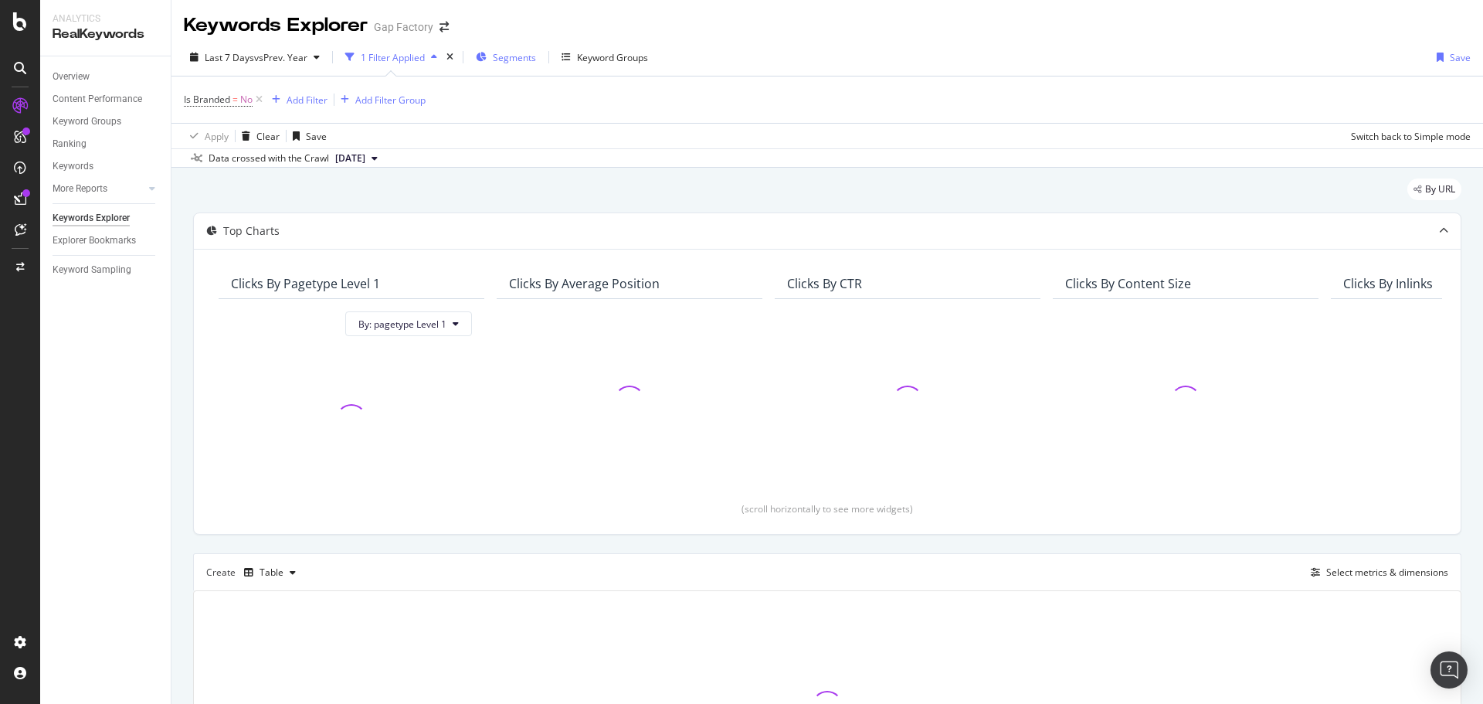
click at [511, 62] on span "Segments" at bounding box center [514, 57] width 43 height 13
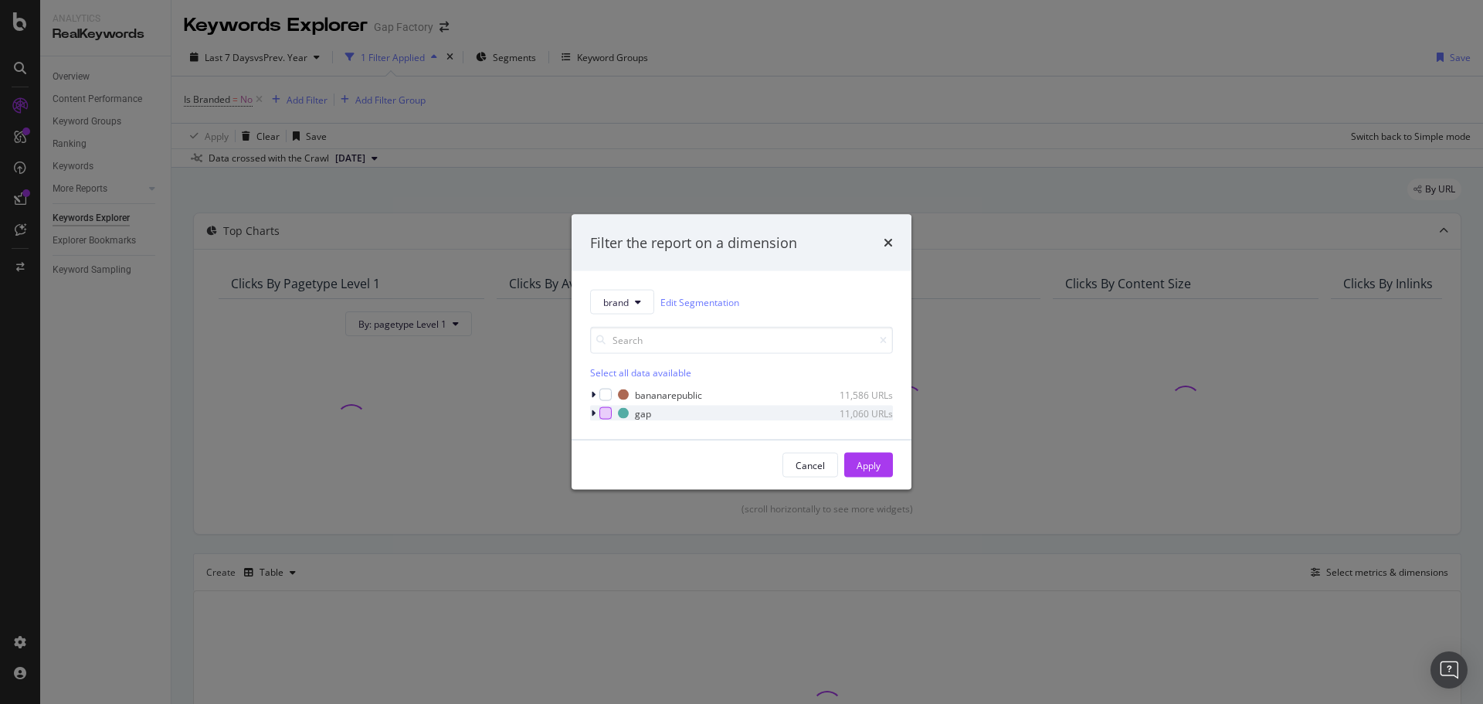
click at [609, 413] on div "modal" at bounding box center [605, 413] width 12 height 12
click at [876, 463] on div "Apply" at bounding box center [869, 464] width 24 height 13
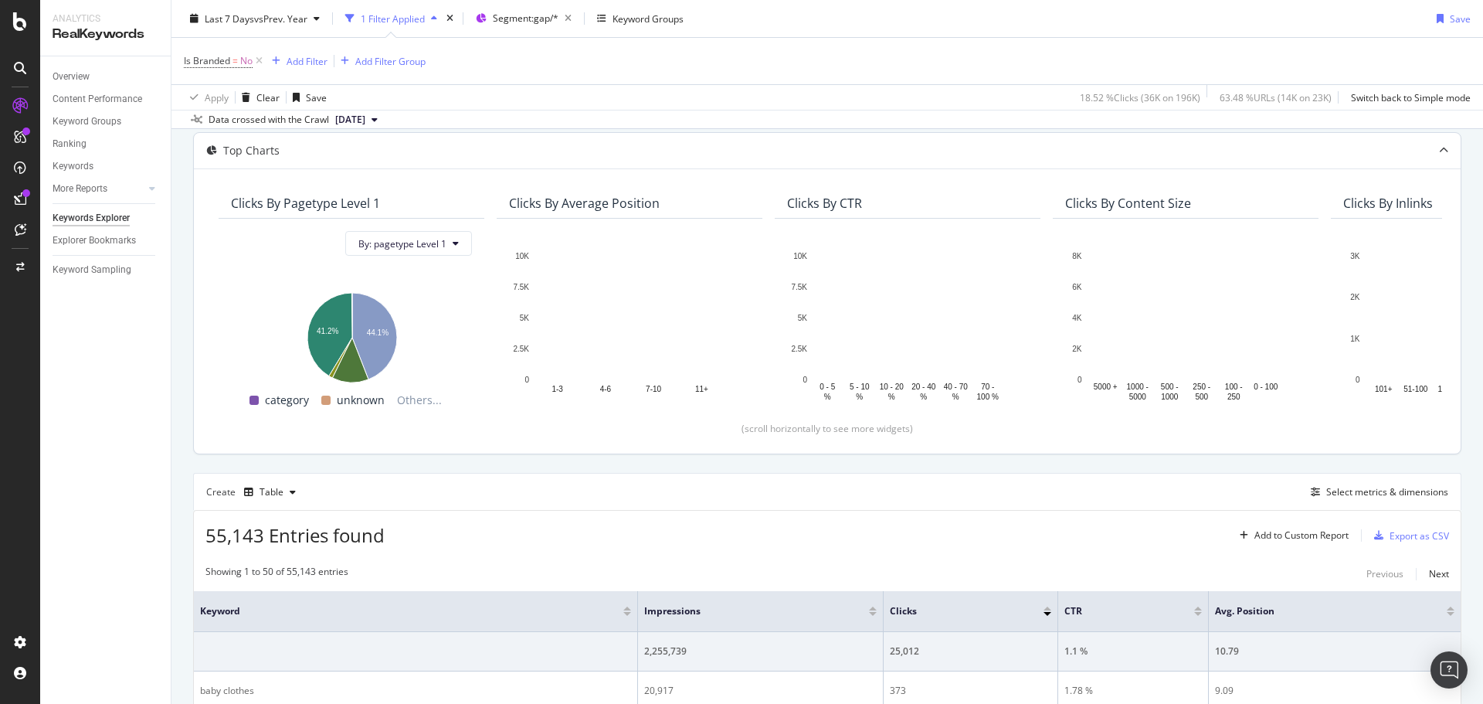
scroll to position [154, 0]
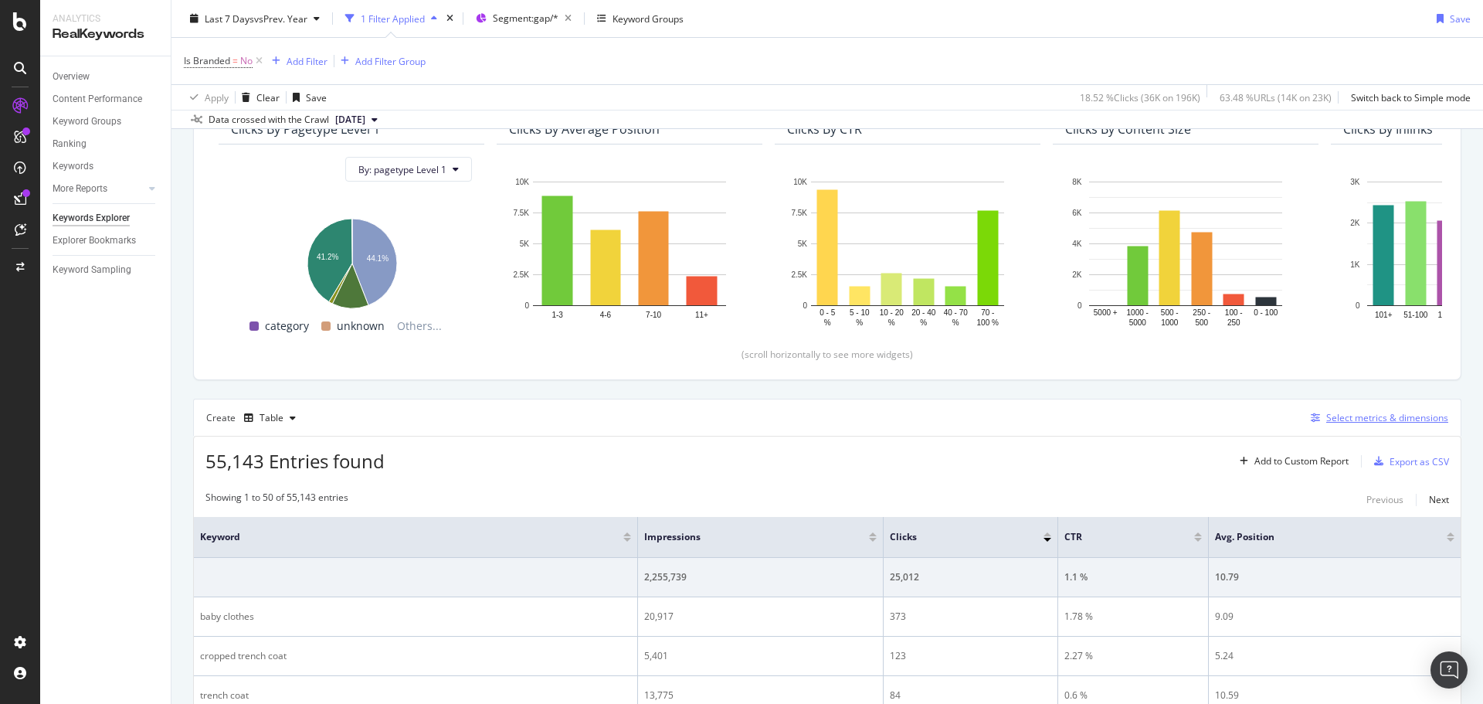
click at [1361, 418] on div "Select metrics & dimensions" at bounding box center [1387, 417] width 122 height 13
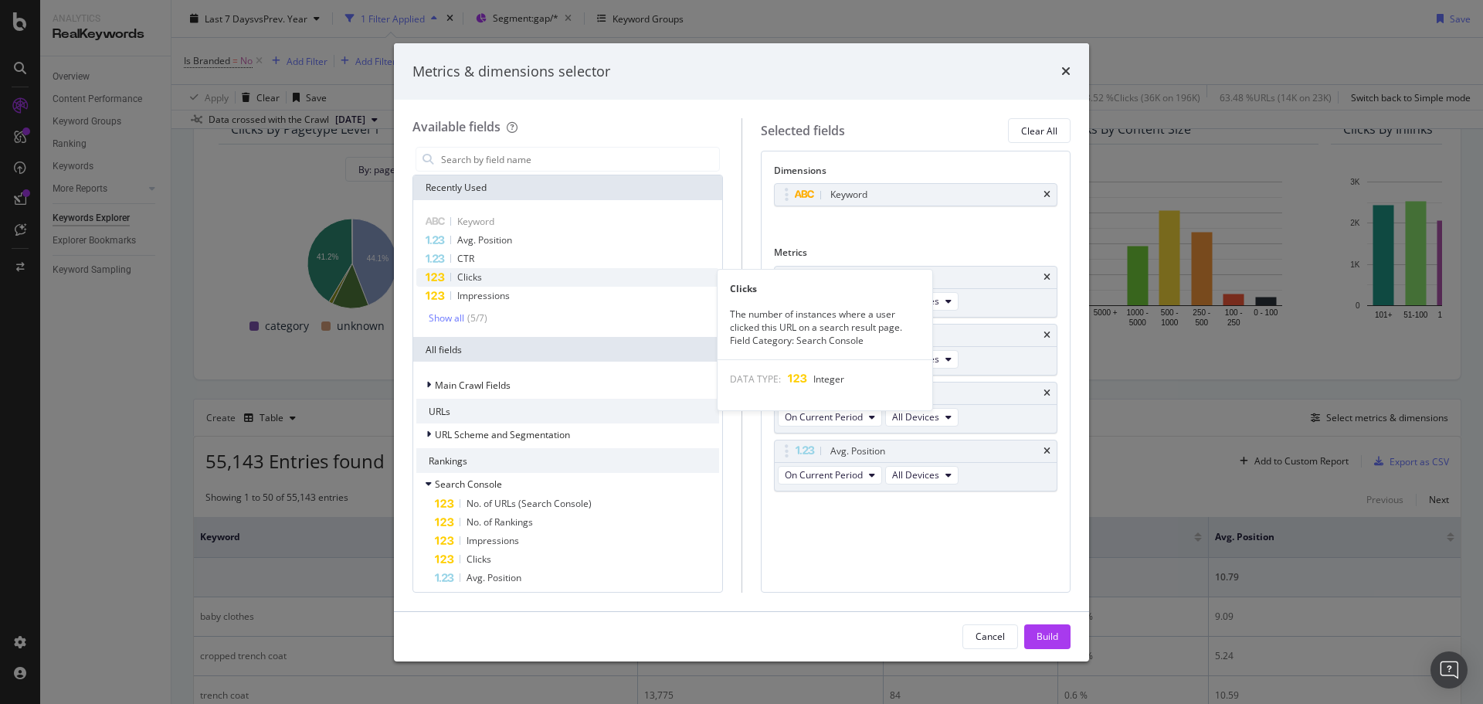
click at [508, 282] on div "Clicks" at bounding box center [567, 277] width 303 height 19
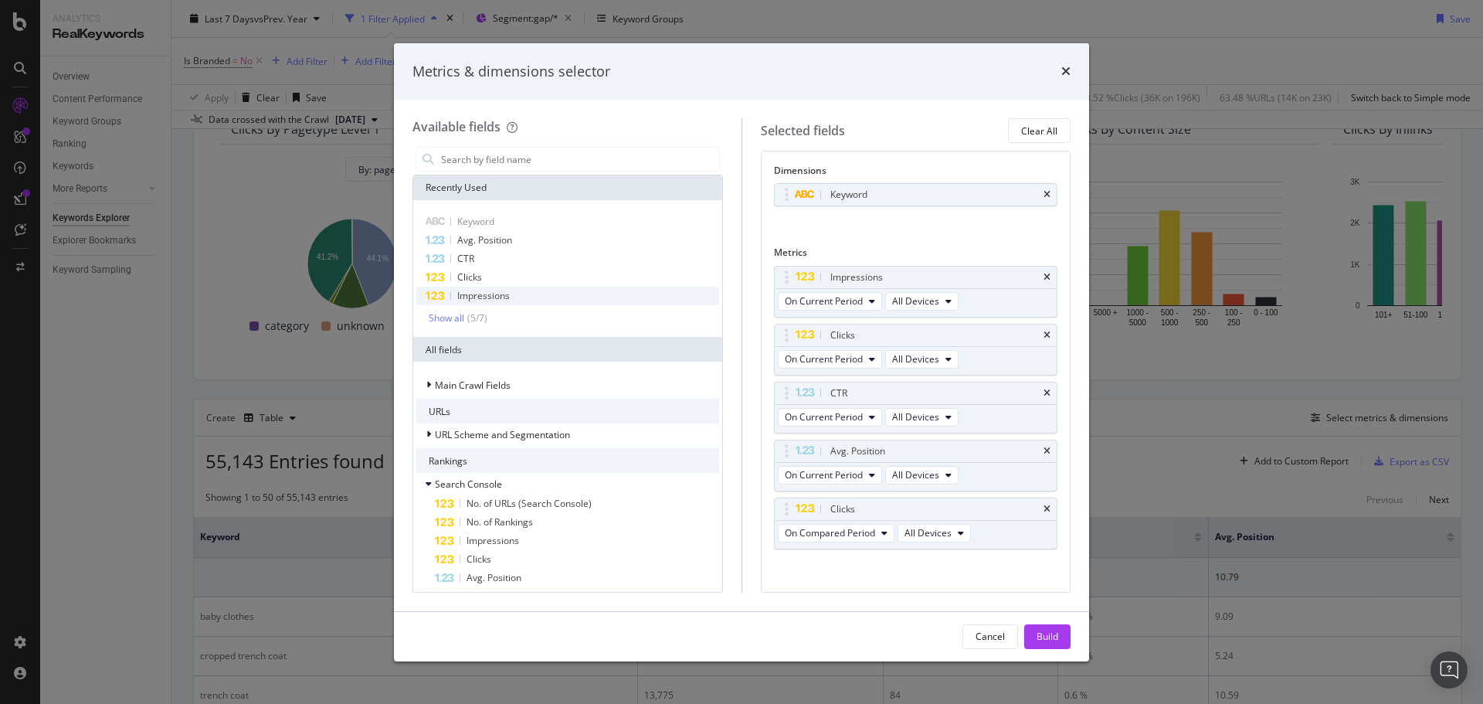
click at [507, 295] on span "Impressions" at bounding box center [483, 295] width 53 height 13
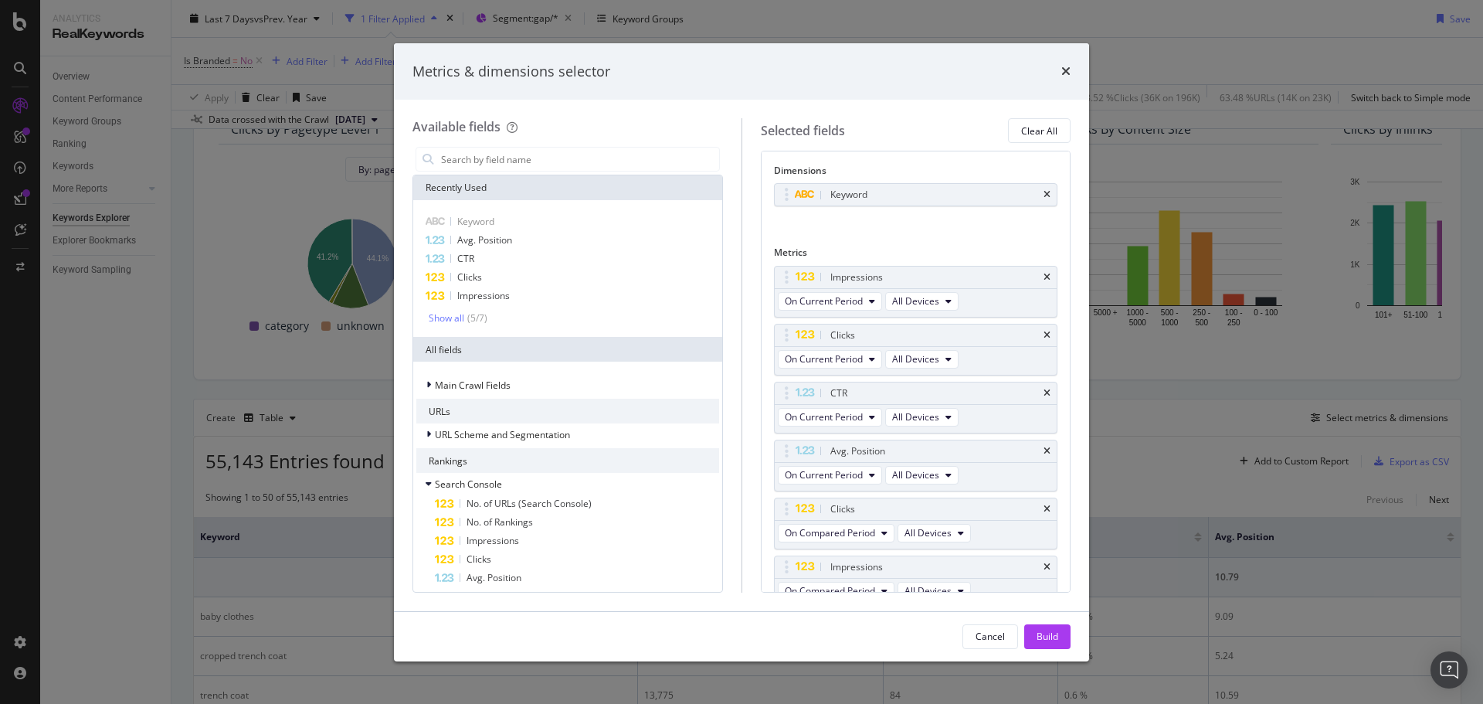
scroll to position [15, 0]
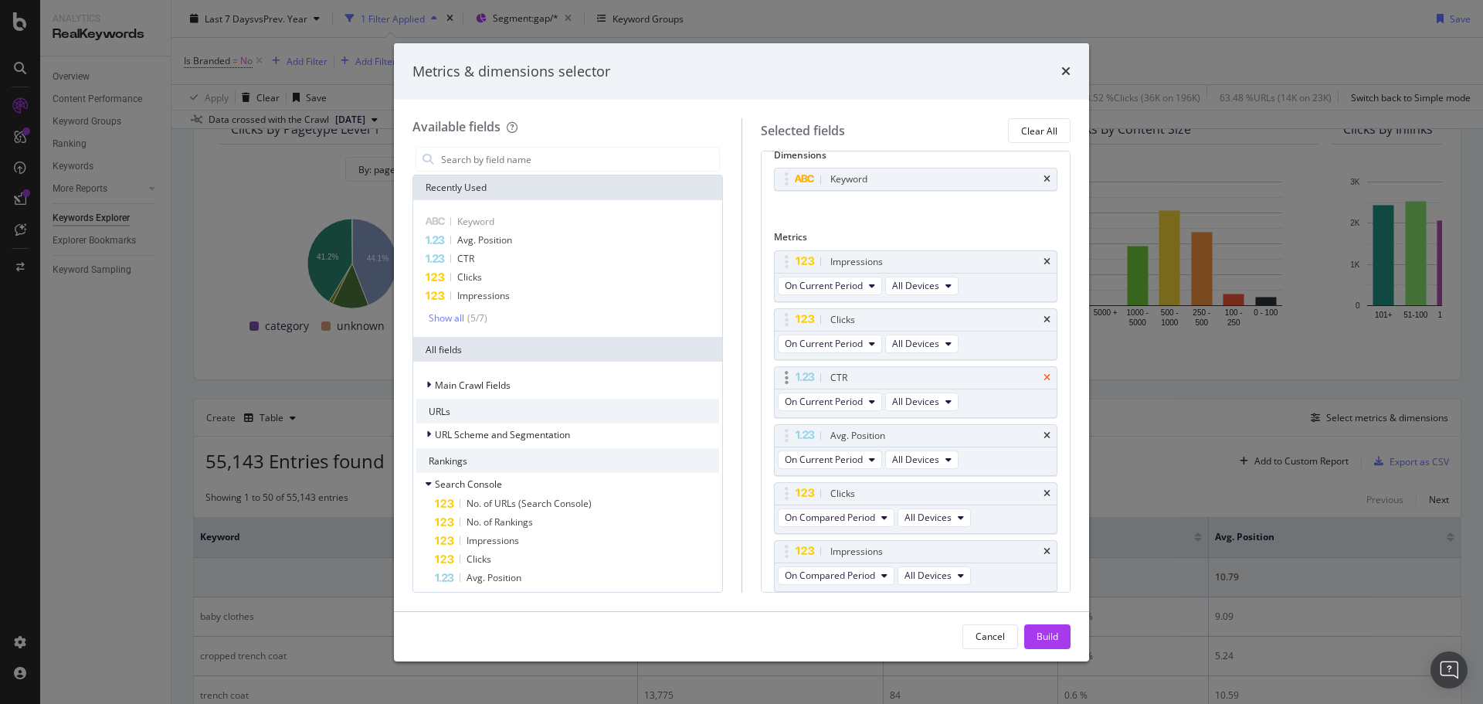
click at [1044, 375] on icon "times" at bounding box center [1047, 377] width 7 height 9
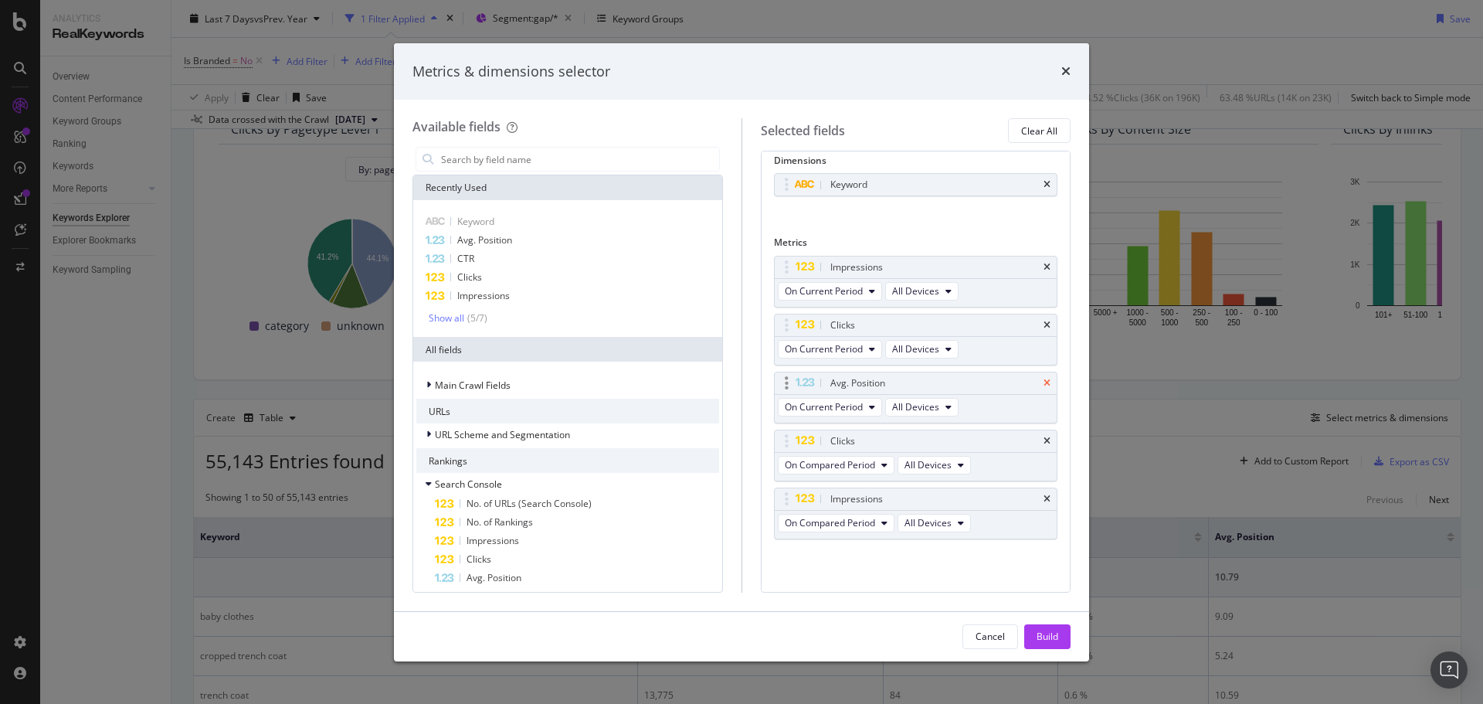
scroll to position [10, 0]
click at [1044, 382] on icon "times" at bounding box center [1047, 382] width 7 height 9
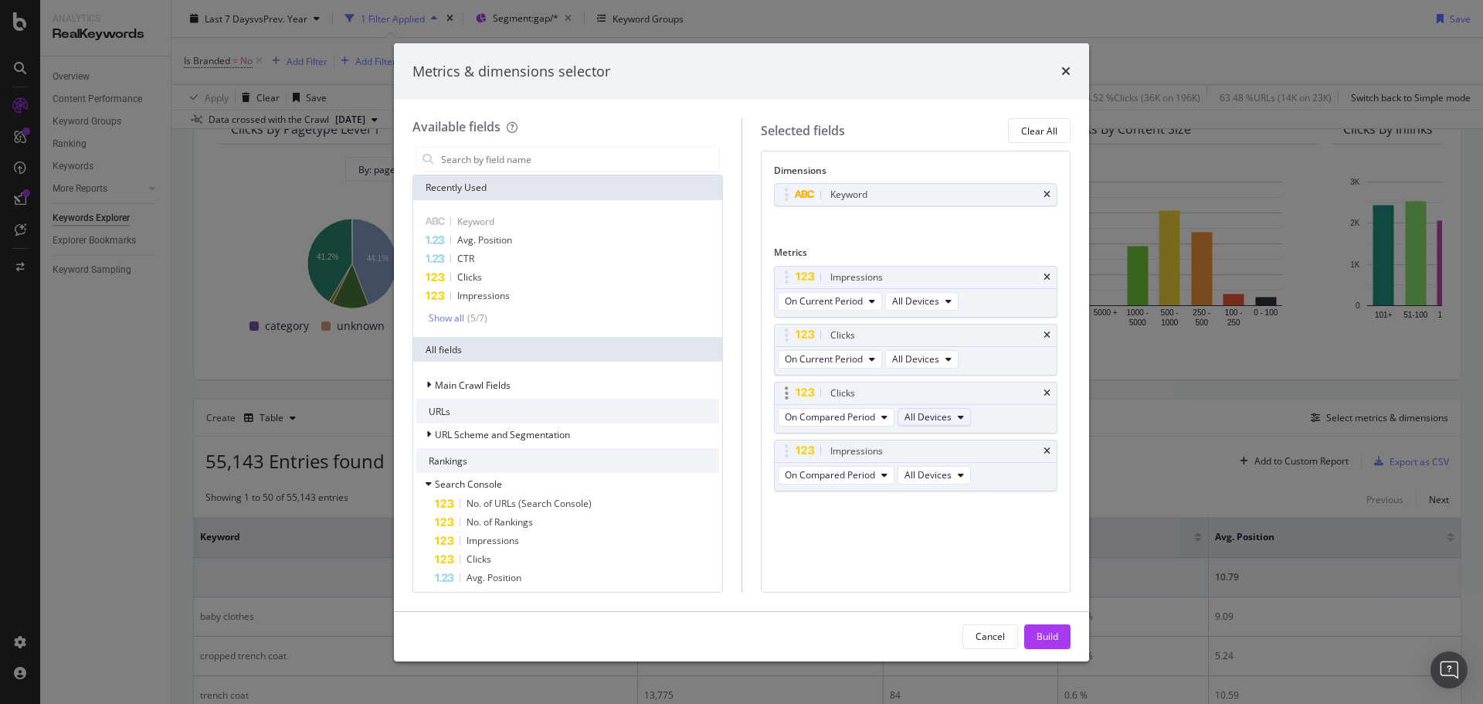
scroll to position [0, 0]
drag, startPoint x: 786, startPoint y: 454, endPoint x: 817, endPoint y: 338, distance: 120.7
click at [802, 334] on body "Analytics RealKeywords Overview Content Performance Keyword Groups Ranking Keyw…" at bounding box center [741, 352] width 1483 height 704
click at [857, 361] on span "On Compared Period" at bounding box center [830, 358] width 90 height 13
click at [915, 438] on span "Diff. between Periods - Percentage" at bounding box center [865, 444] width 149 height 14
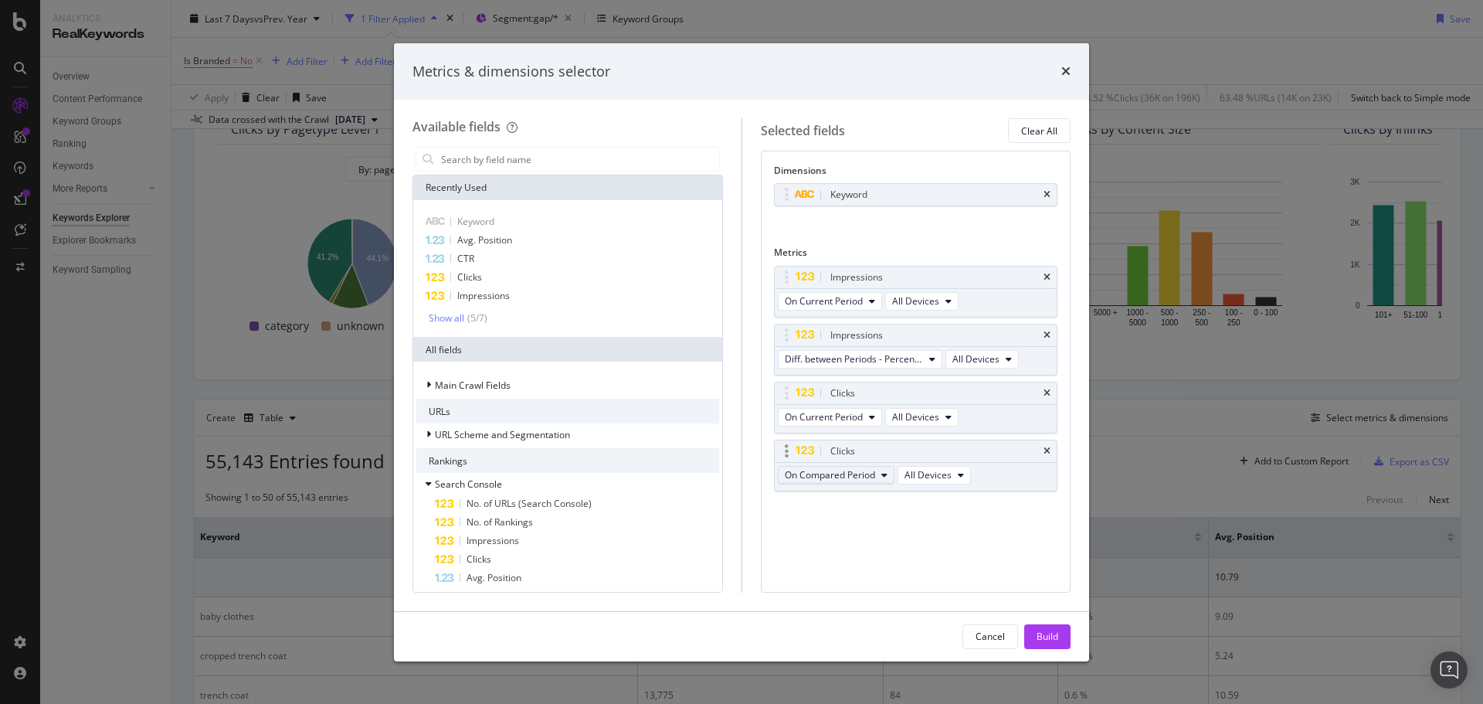
click at [864, 471] on span "On Compared Period" at bounding box center [830, 474] width 90 height 13
click at [903, 560] on span "Diff. between Periods - Percentage" at bounding box center [865, 560] width 149 height 14
click at [530, 164] on input "modal" at bounding box center [580, 159] width 280 height 23
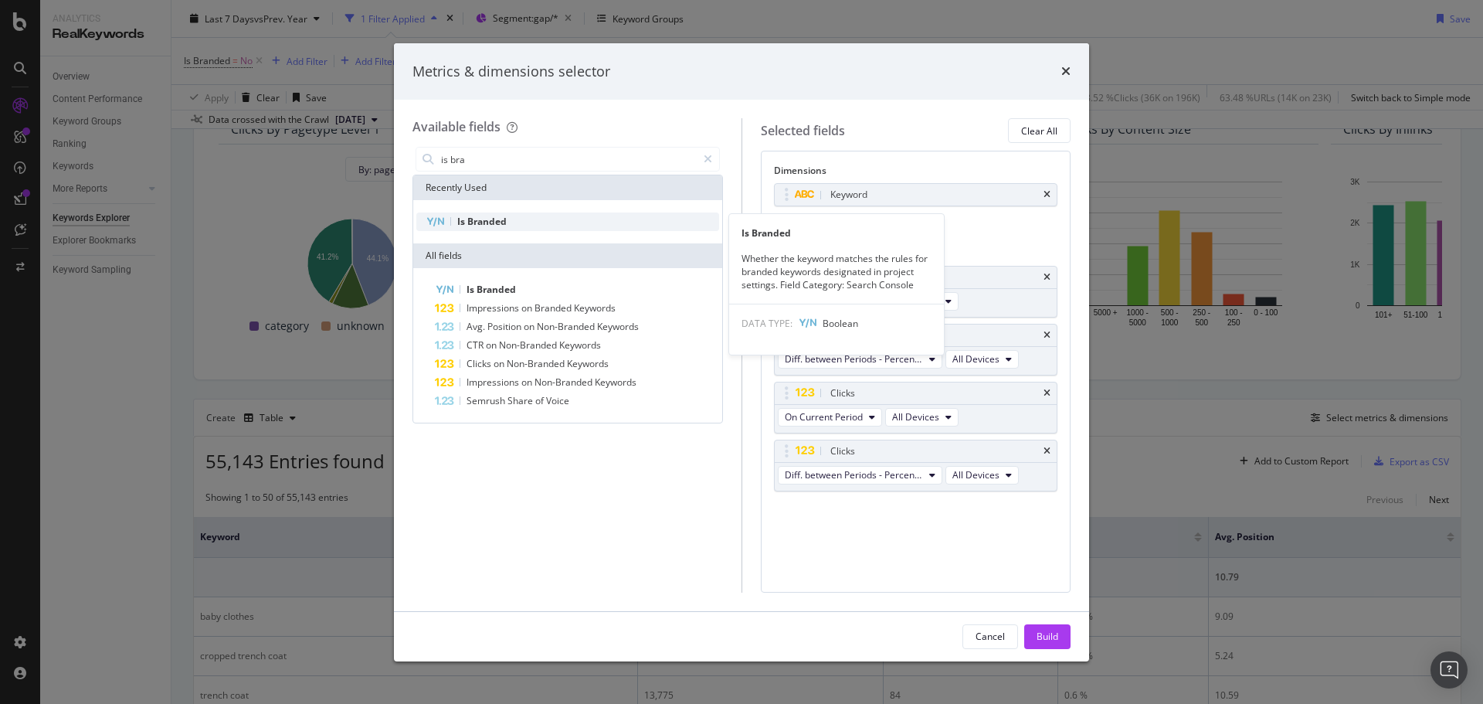
click at [511, 219] on div "Is Branded" at bounding box center [567, 221] width 303 height 19
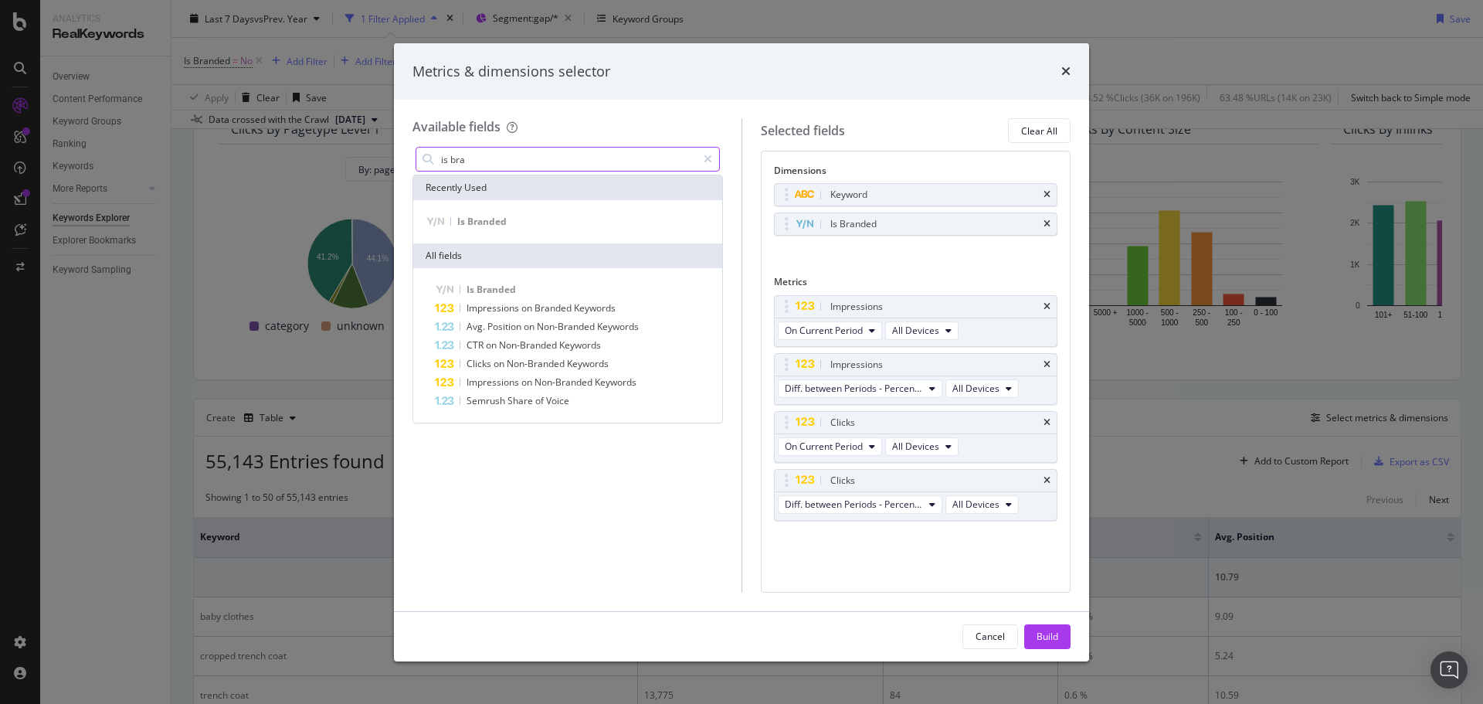
click at [528, 158] on input "is bra" at bounding box center [568, 159] width 257 height 23
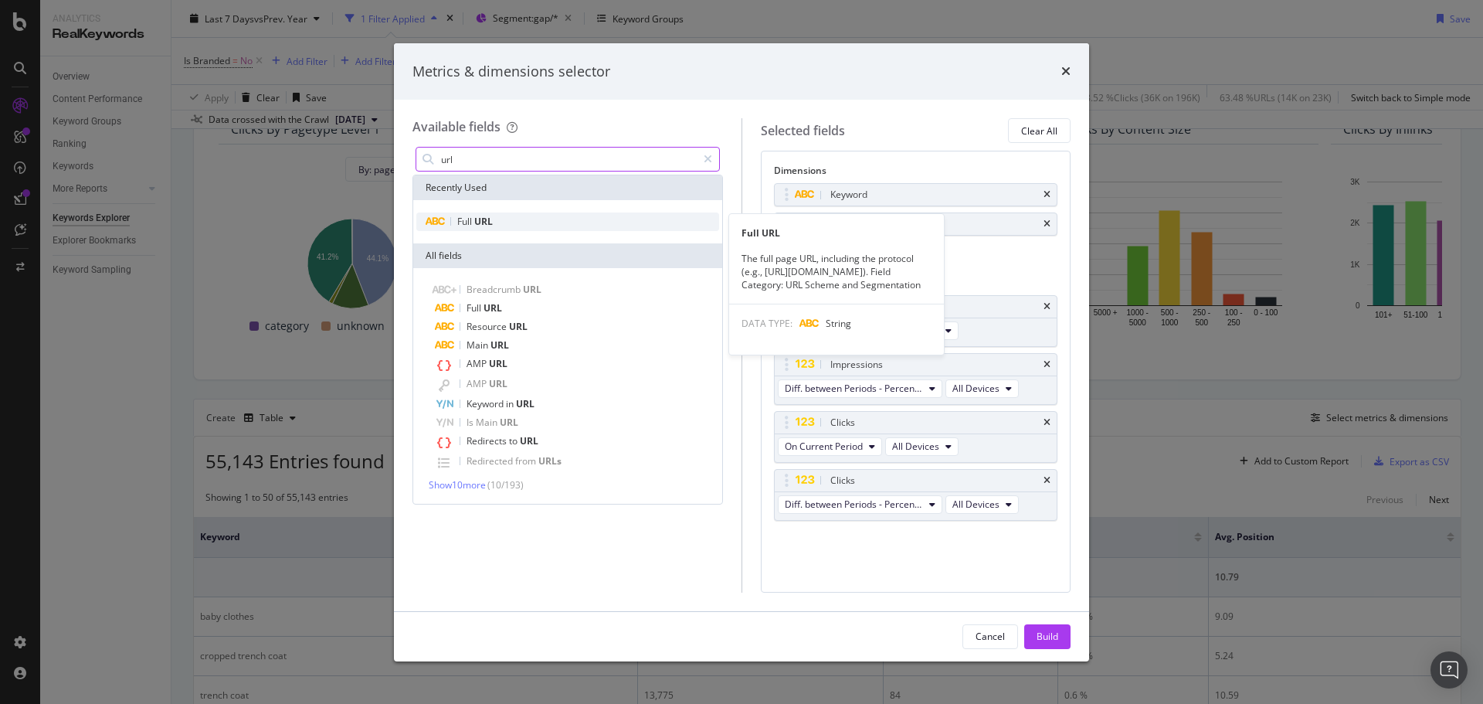
type input "url"
click at [510, 221] on div "Full URL" at bounding box center [567, 221] width 303 height 19
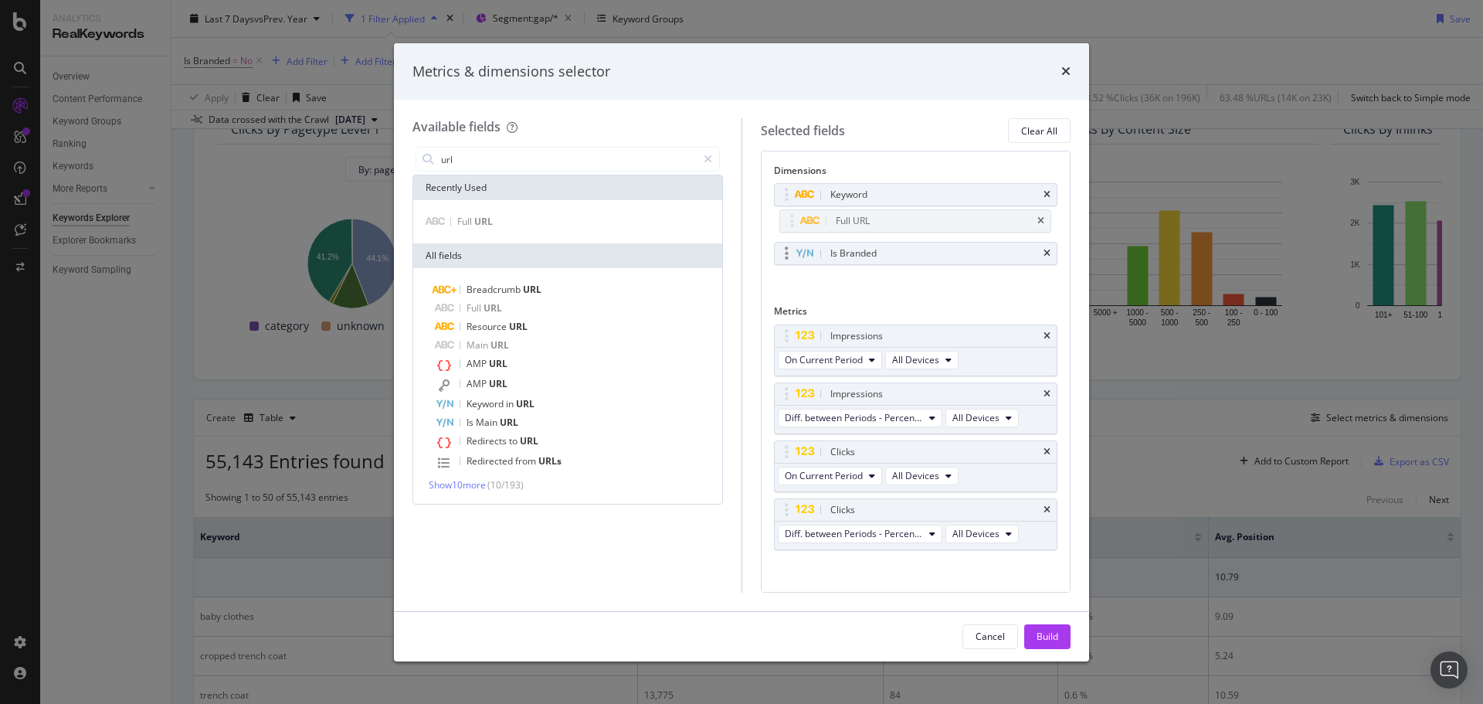
drag, startPoint x: 784, startPoint y: 247, endPoint x: 790, endPoint y: 229, distance: 18.8
click at [789, 216] on body "Analytics RealKeywords Overview Content Performance Keyword Groups Ranking Keyw…" at bounding box center [741, 352] width 1483 height 704
click at [1042, 630] on div "Build" at bounding box center [1048, 636] width 22 height 13
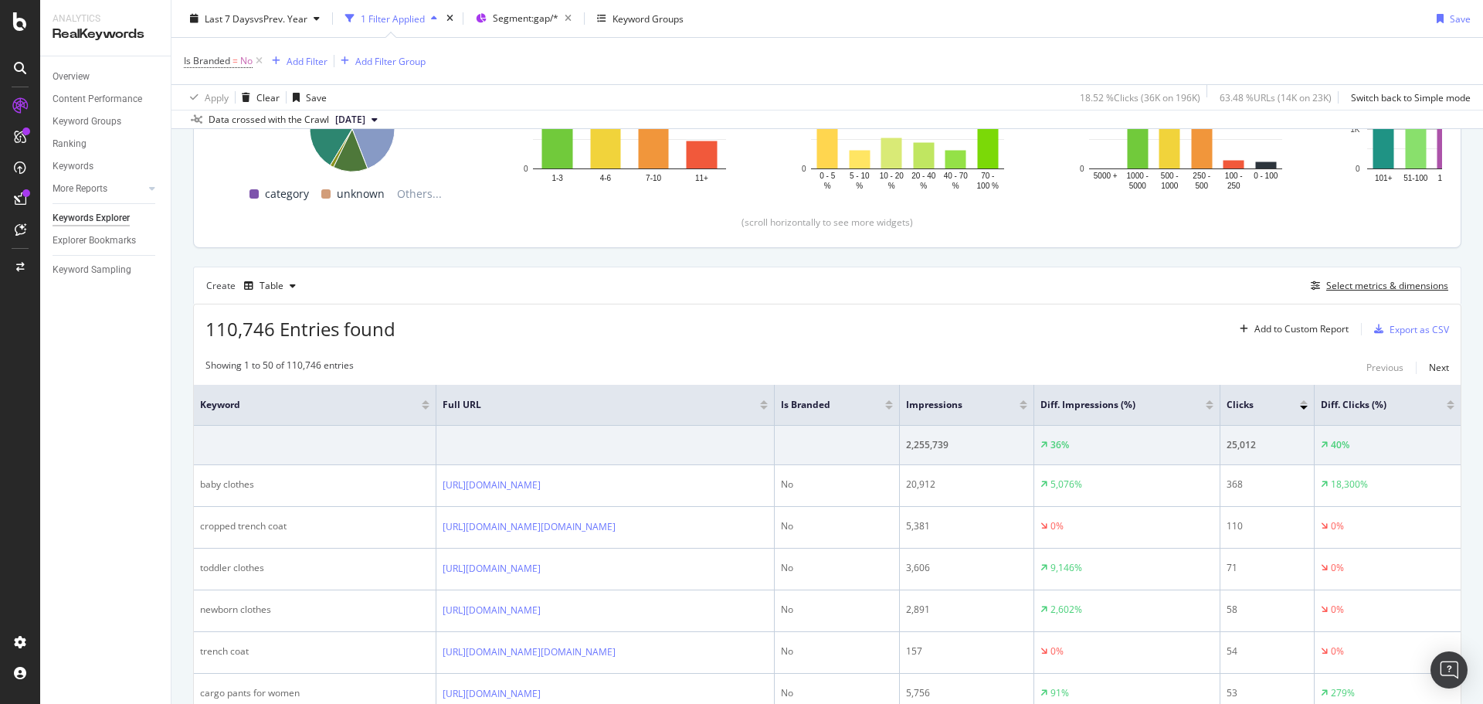
scroll to position [309, 0]
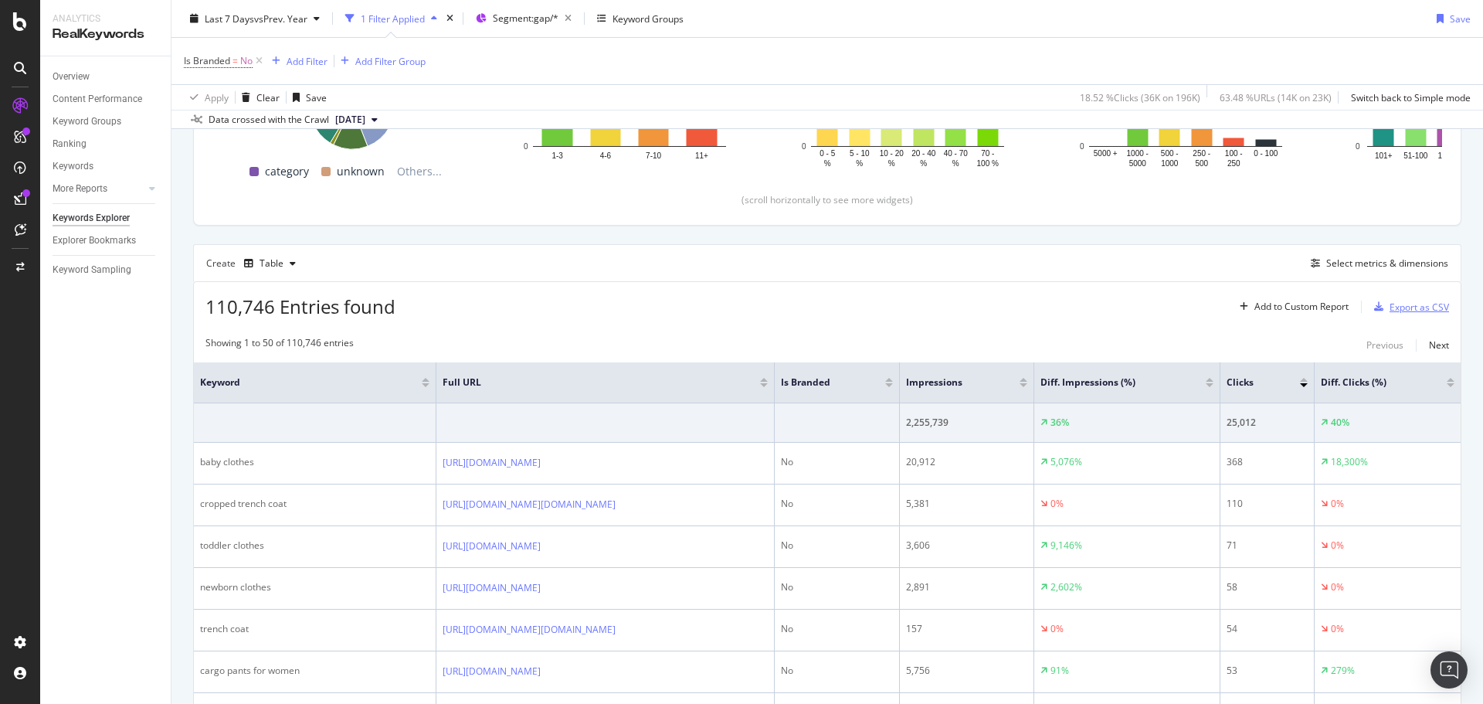
click at [1390, 303] on div "Export as CSV" at bounding box center [1419, 306] width 59 height 13
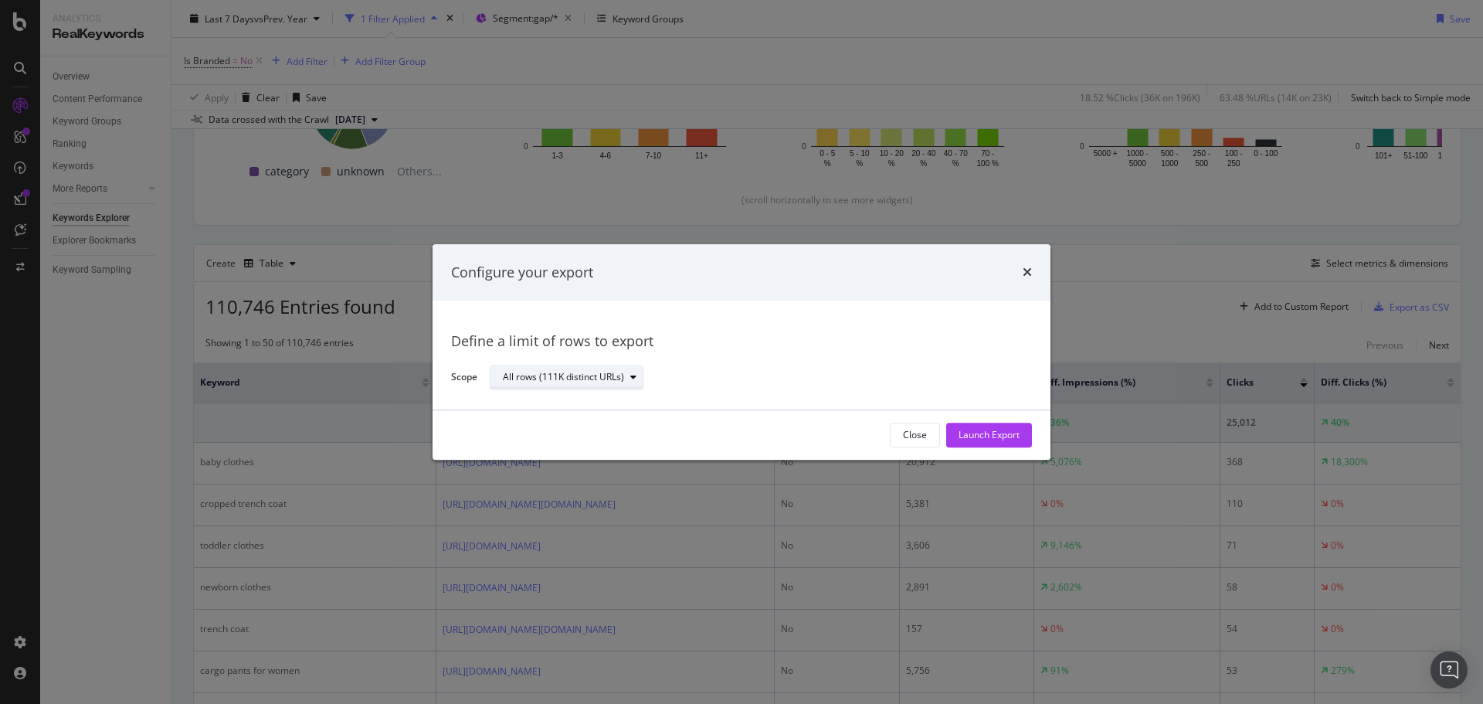
click at [612, 380] on div "All rows (111K distinct URLs)" at bounding box center [563, 377] width 121 height 9
click at [610, 420] on div "All rows (111K distinct URLs) Define a limit" at bounding box center [574, 416] width 155 height 45
click at [610, 424] on div "Define a limit" at bounding box center [574, 428] width 155 height 19
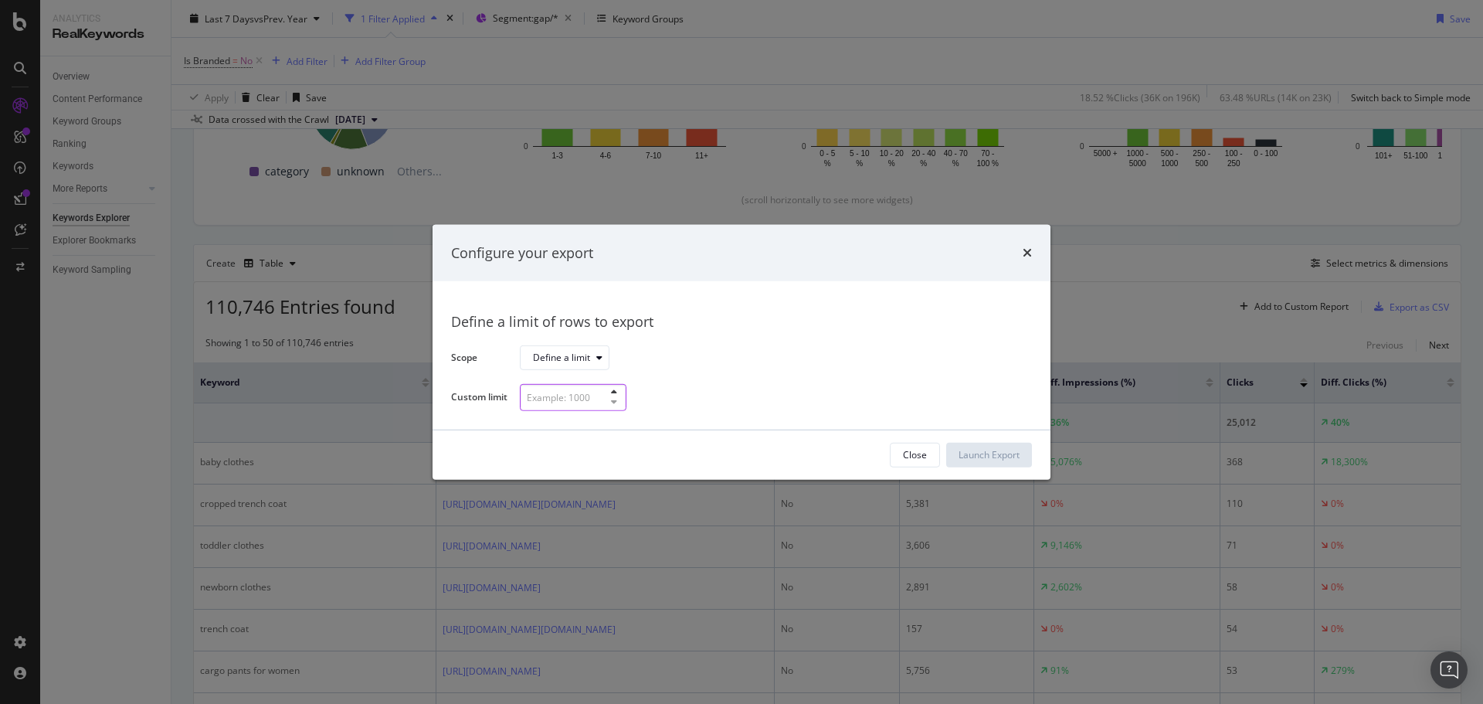
click at [598, 405] on input "modal" at bounding box center [573, 397] width 107 height 27
type input "300"
click at [1006, 457] on div "Launch Export" at bounding box center [989, 454] width 61 height 13
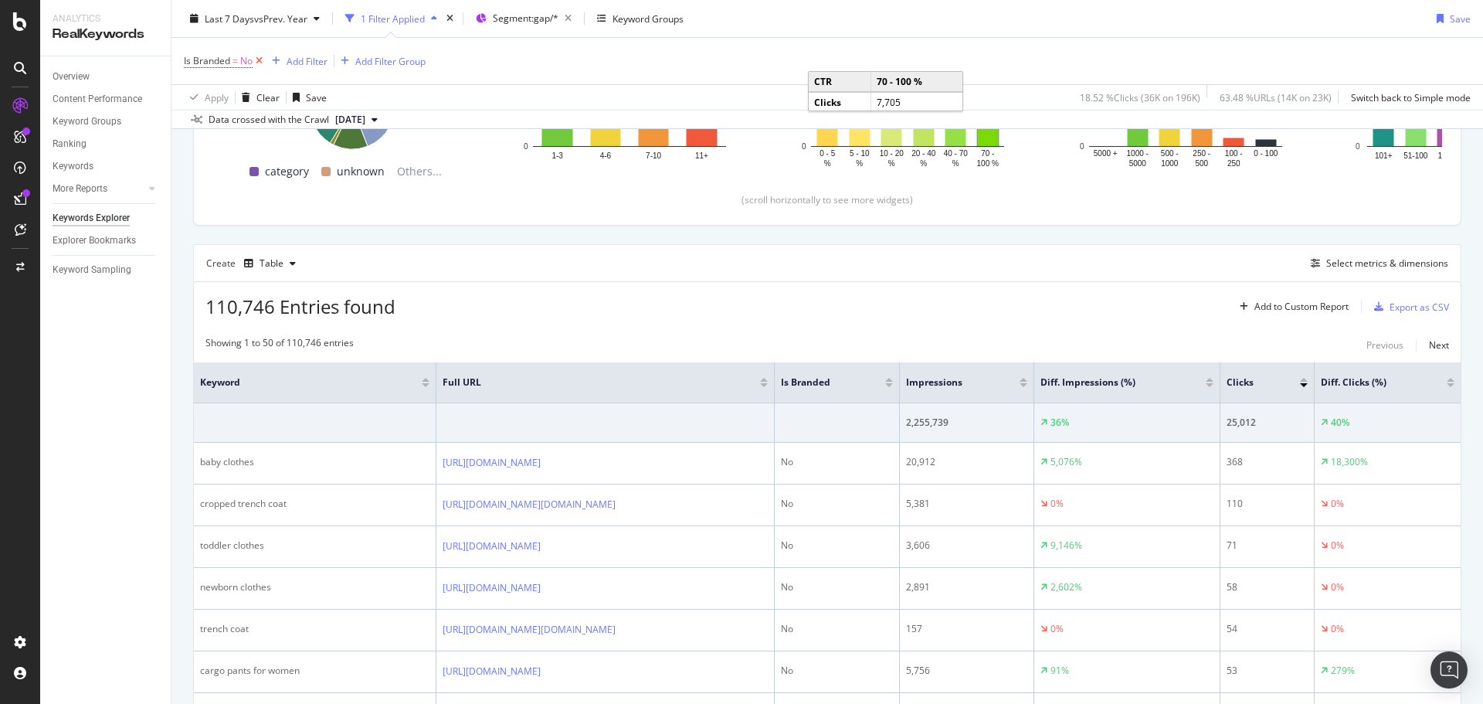
click at [260, 62] on icon at bounding box center [259, 60] width 13 height 15
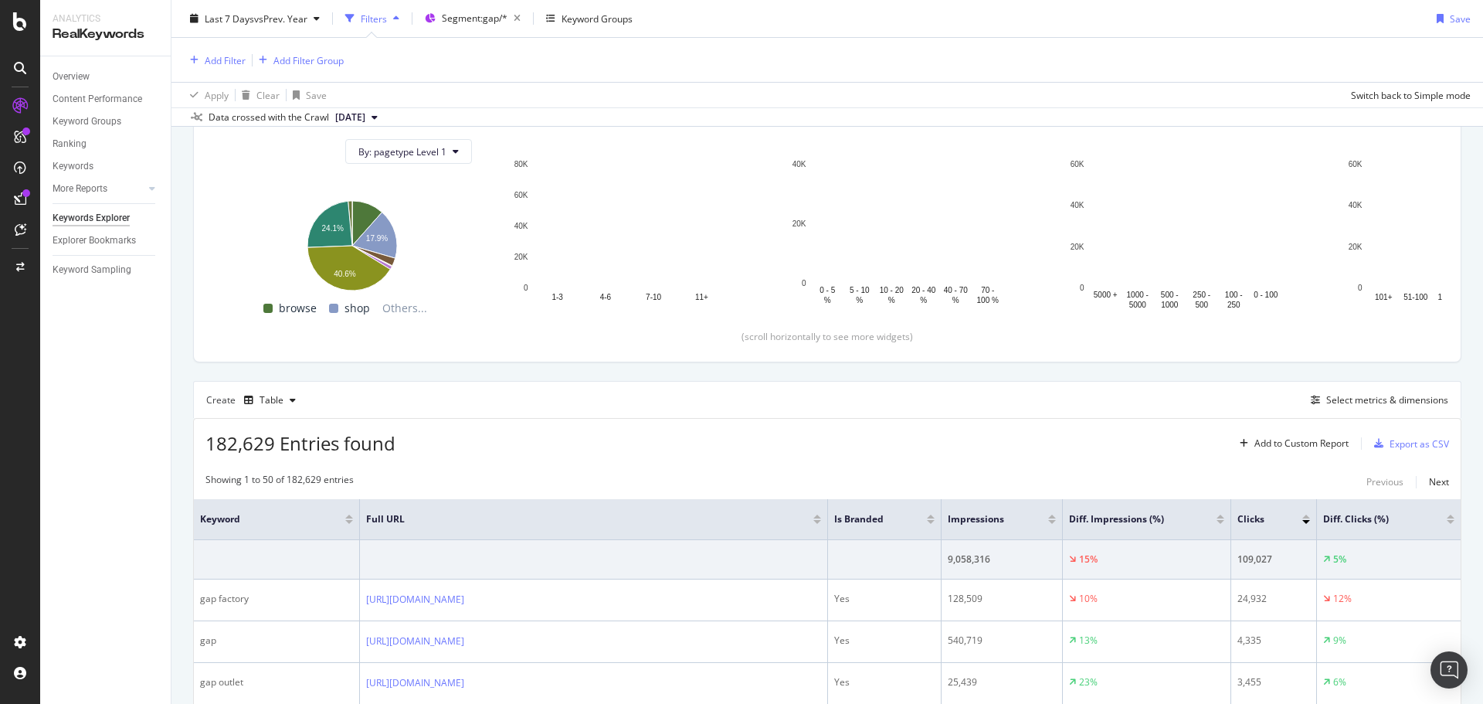
scroll to position [307, 0]
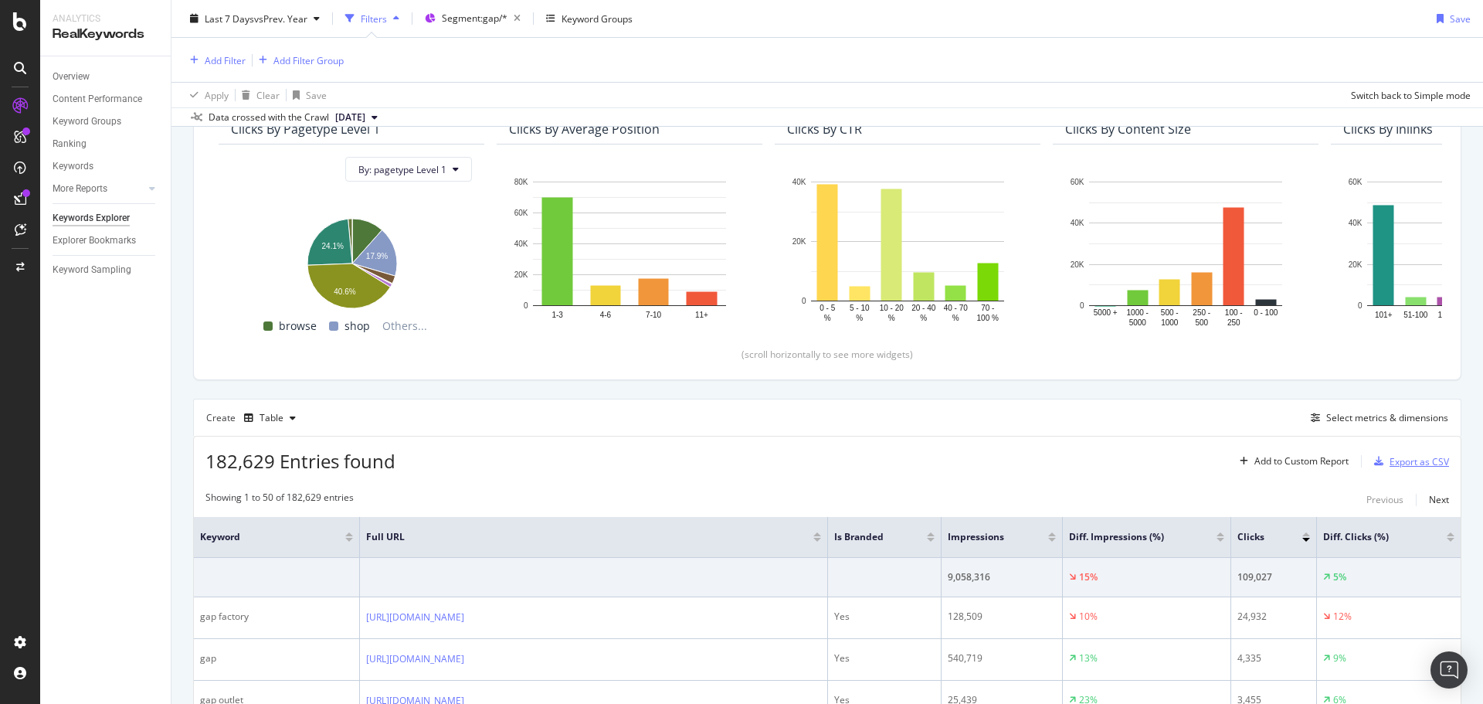
click at [1399, 463] on div "Export as CSV" at bounding box center [1419, 461] width 59 height 13
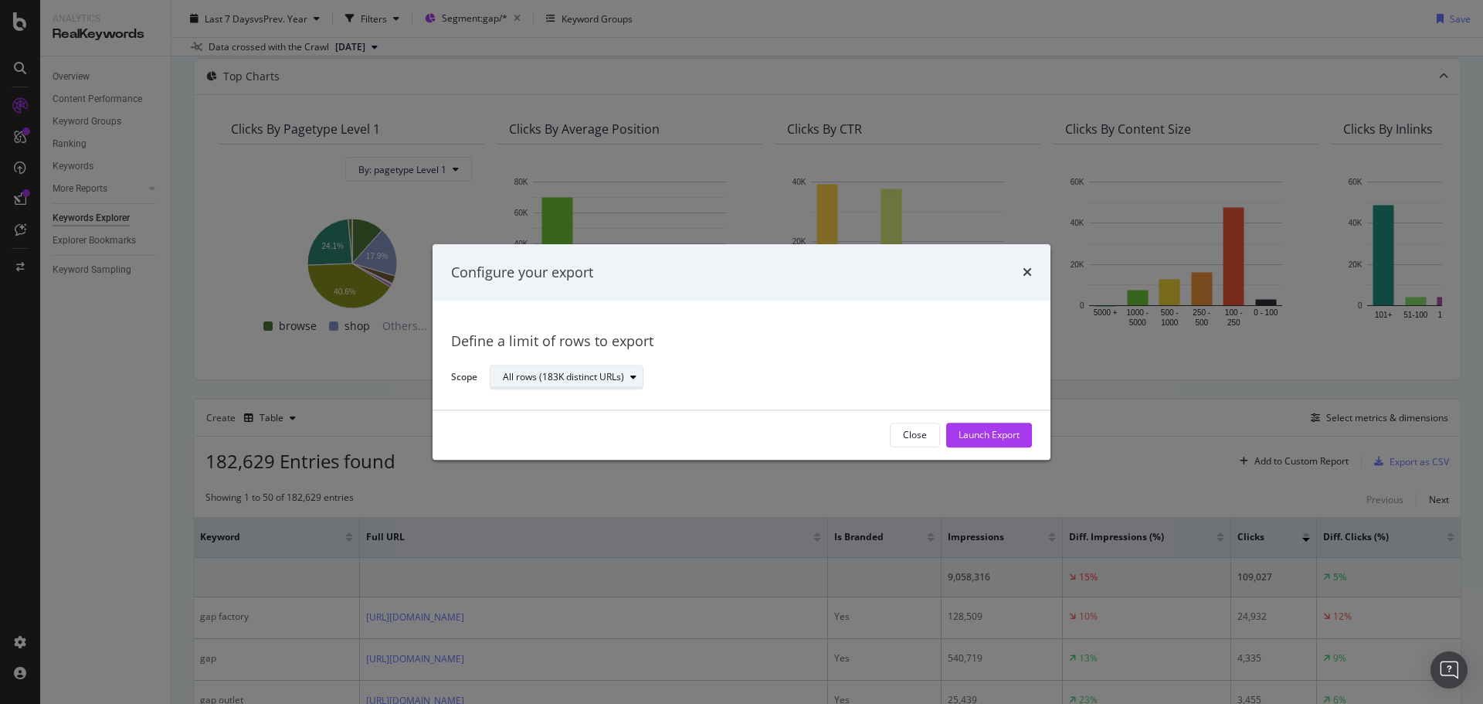
click at [576, 373] on div "All rows (183K distinct URLs)" at bounding box center [563, 377] width 121 height 9
click at [575, 426] on div "Define a limit" at bounding box center [574, 428] width 155 height 19
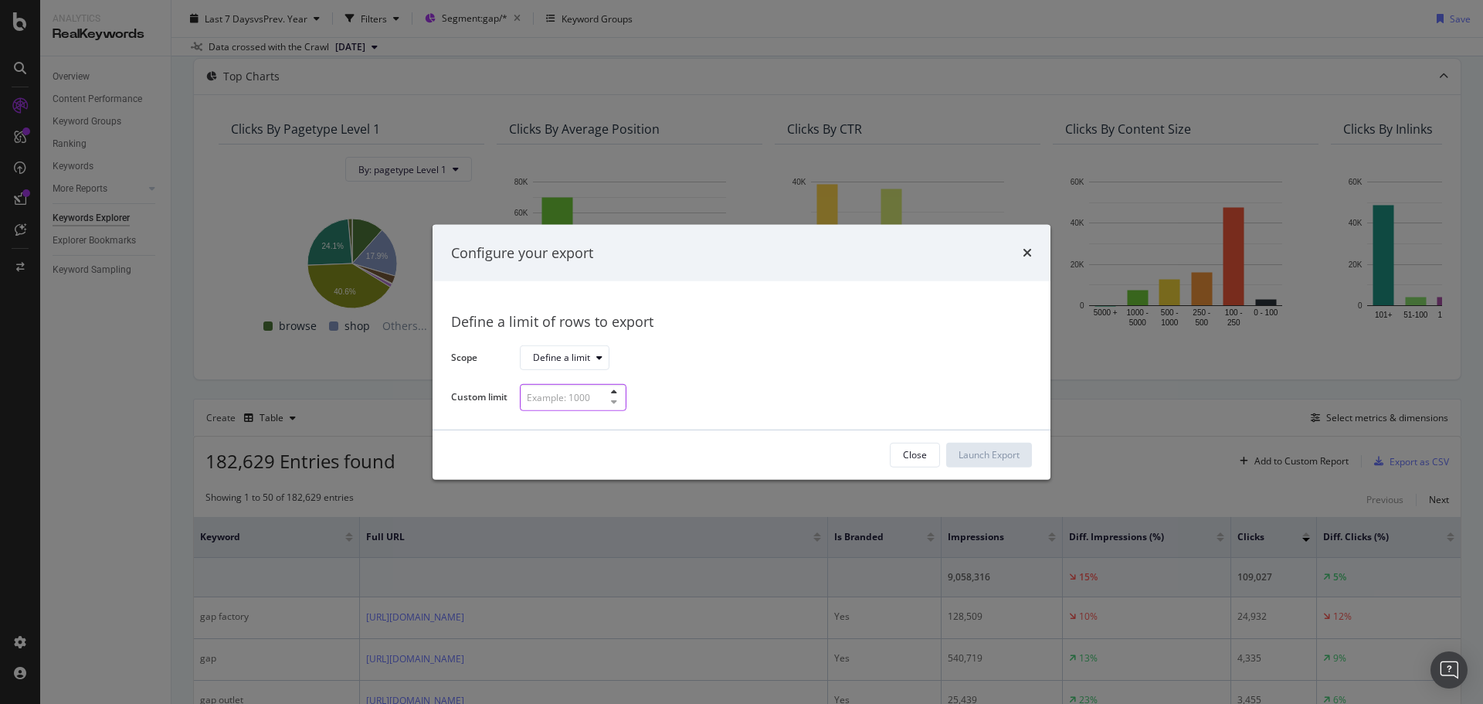
click at [574, 398] on input "modal" at bounding box center [573, 397] width 107 height 27
type input "300"
click at [1033, 456] on div "Close Launch Export" at bounding box center [742, 454] width 618 height 49
click at [1017, 460] on div "Launch Export" at bounding box center [989, 454] width 61 height 13
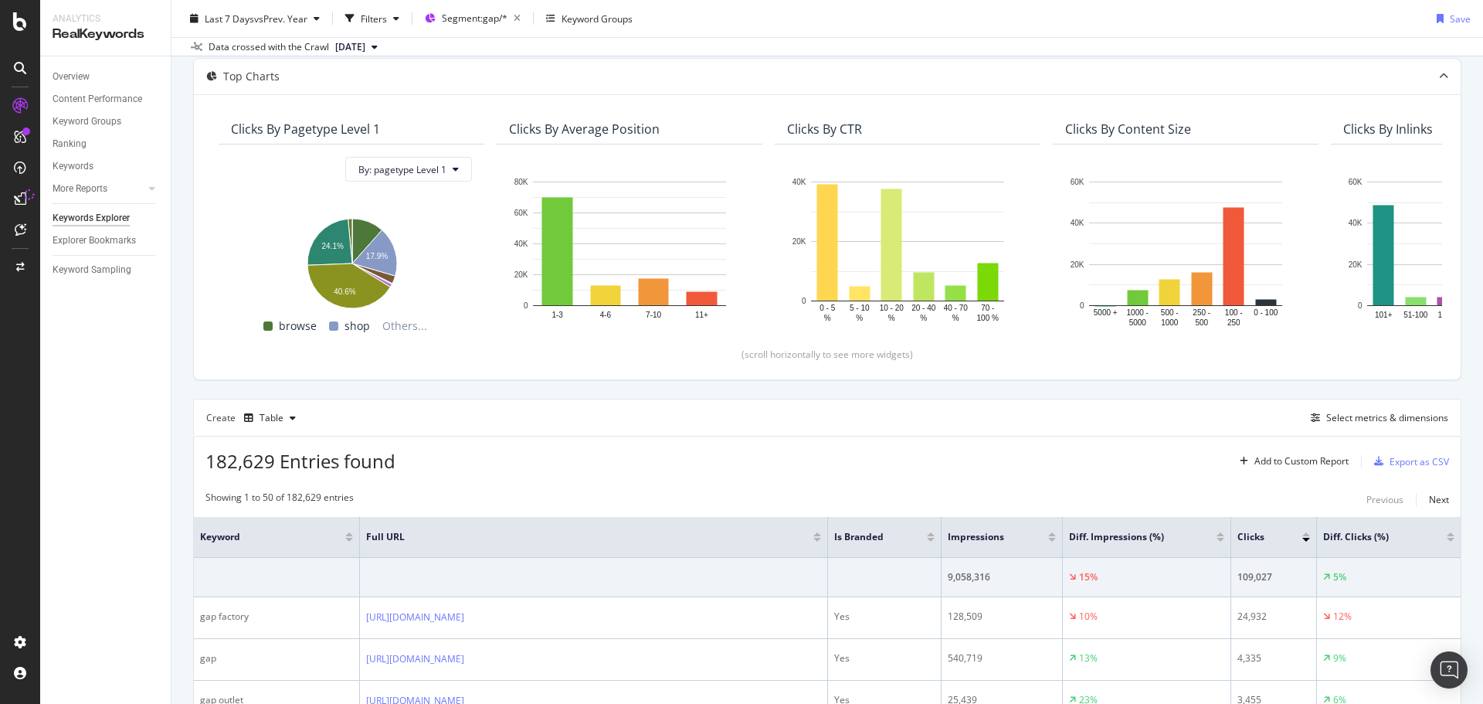
drag, startPoint x: 1017, startPoint y: 460, endPoint x: 909, endPoint y: 3, distance: 469.7
click at [909, 3] on div "Last 7 Days vs Prev. Year Filters Segment: gap/* Keyword Groups Save Data cross…" at bounding box center [827, 28] width 1312 height 56
